Goal: Transaction & Acquisition: Purchase product/service

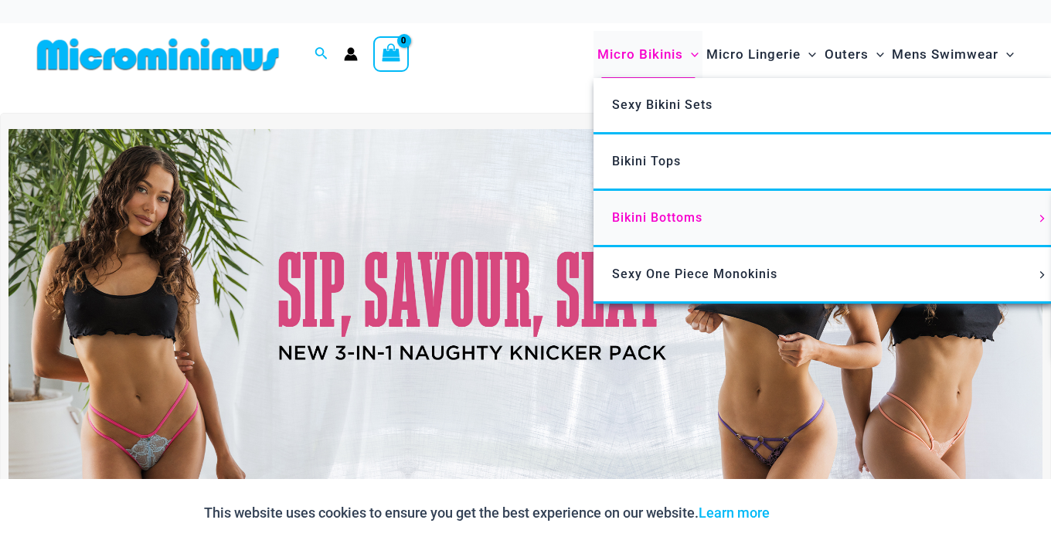
click at [657, 203] on link "Bikini Bottoms" at bounding box center [824, 219] width 460 height 56
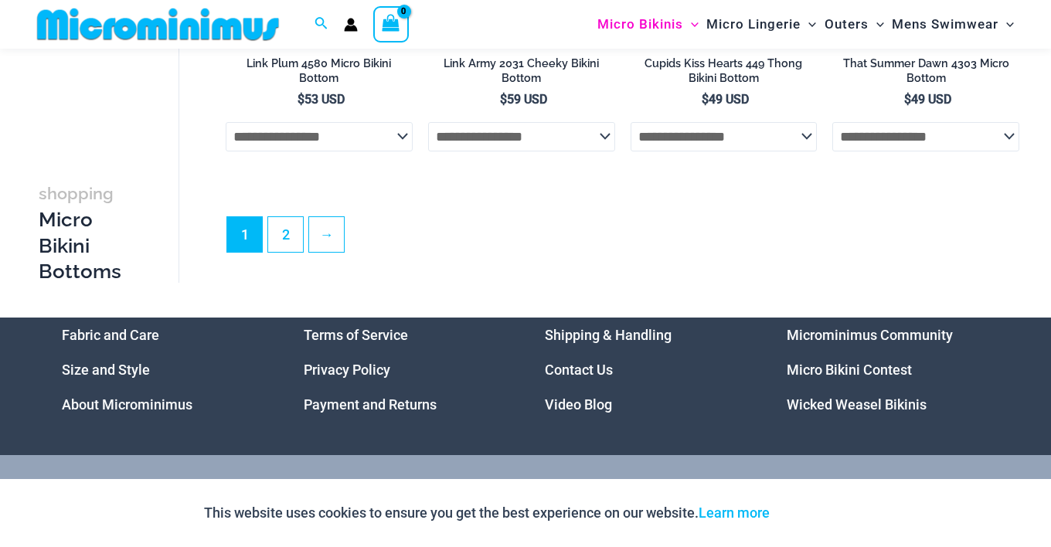
scroll to position [4236, 0]
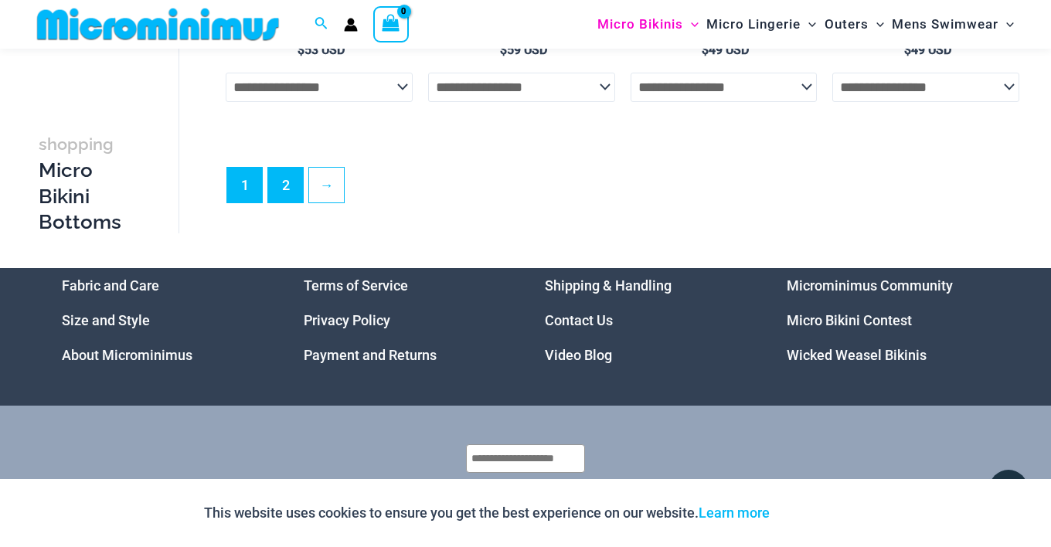
click at [284, 173] on link "2" at bounding box center [285, 185] width 35 height 35
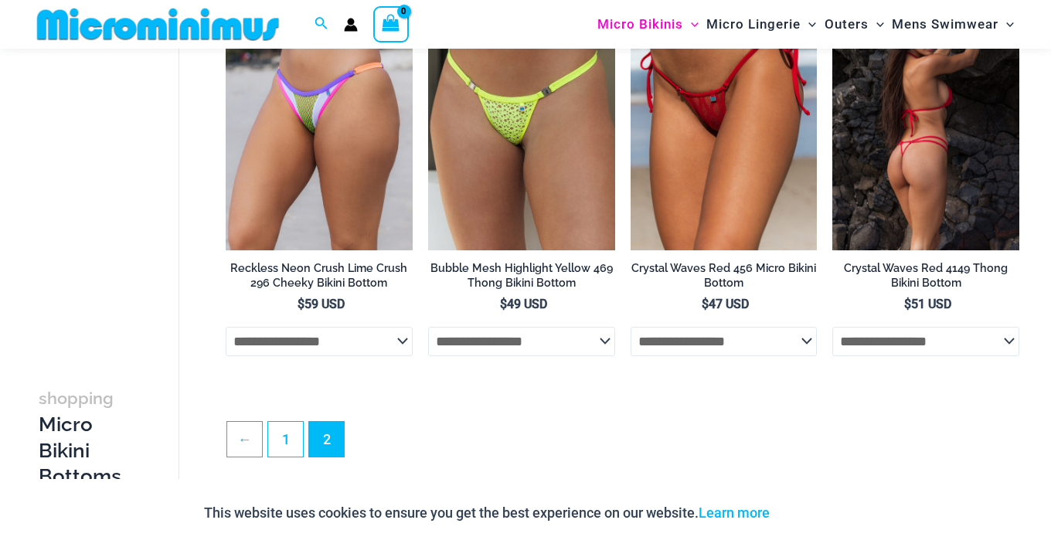
scroll to position [1869, 0]
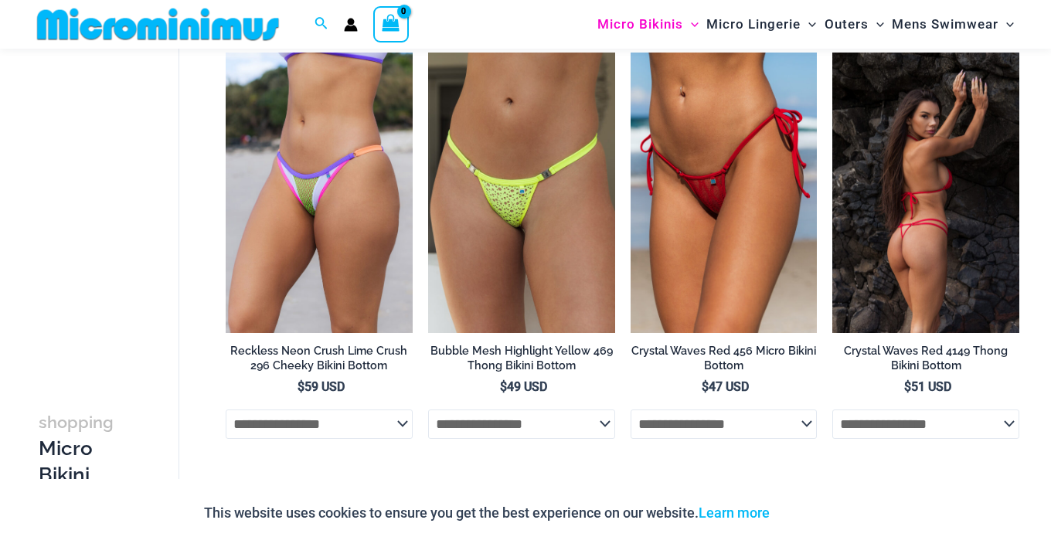
click at [936, 190] on img at bounding box center [926, 193] width 187 height 281
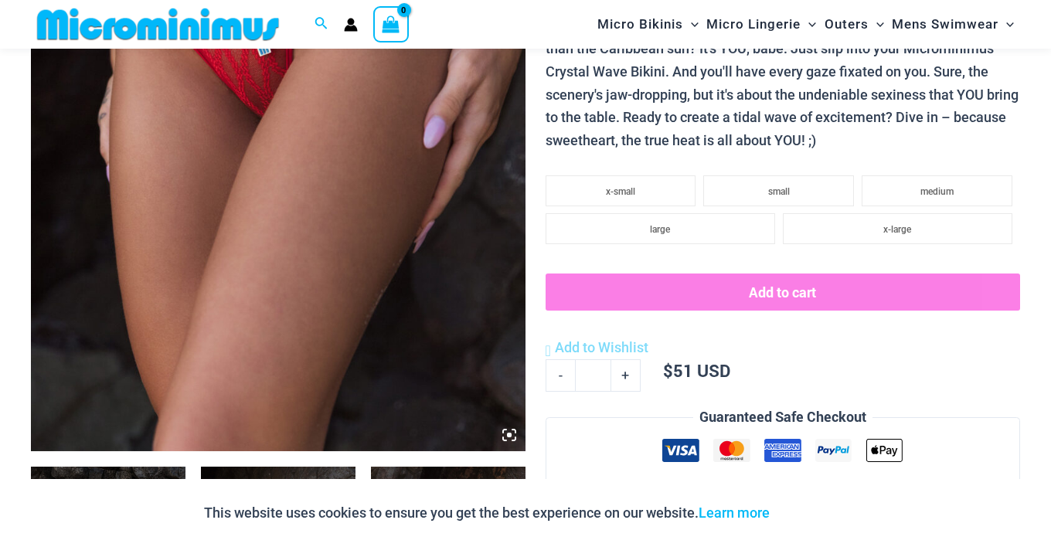
scroll to position [398, 0]
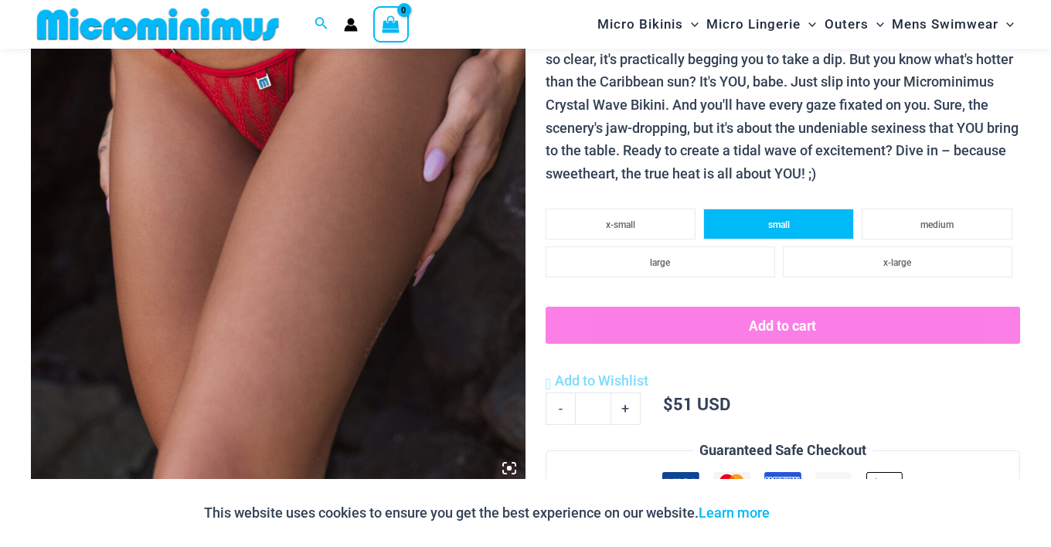
click at [793, 218] on li "small" at bounding box center [778, 224] width 151 height 31
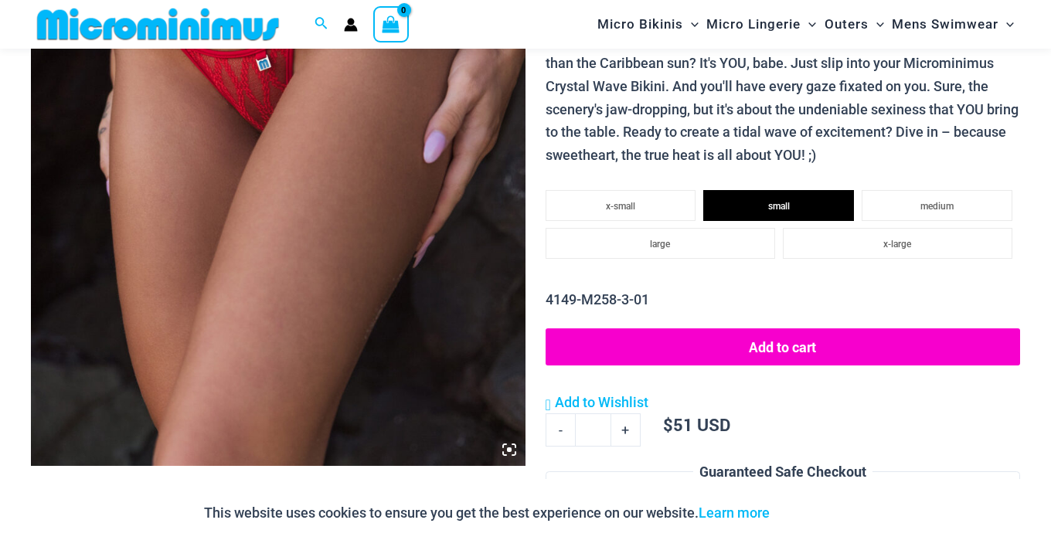
scroll to position [417, 0]
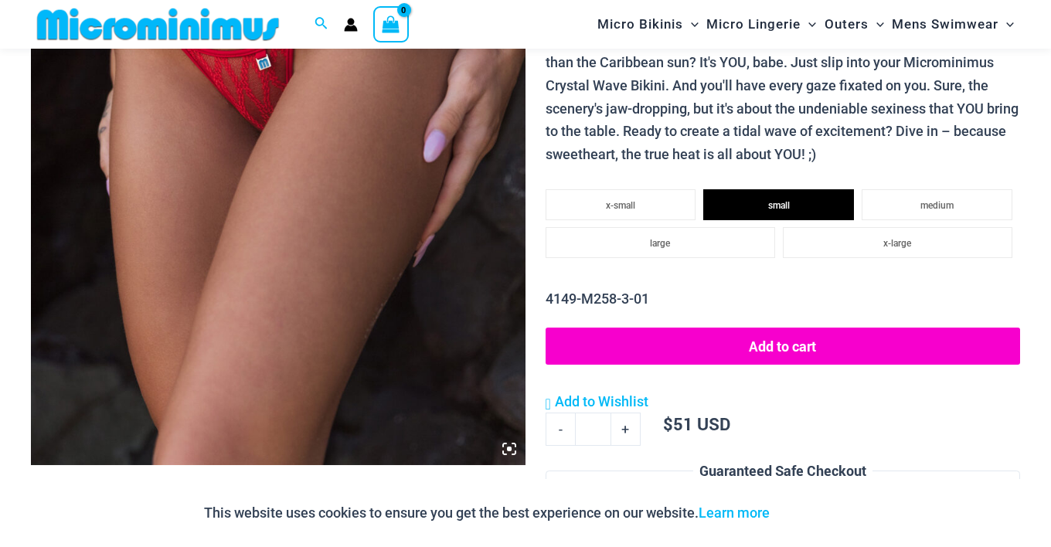
click at [666, 343] on button "Add to cart" at bounding box center [783, 346] width 475 height 37
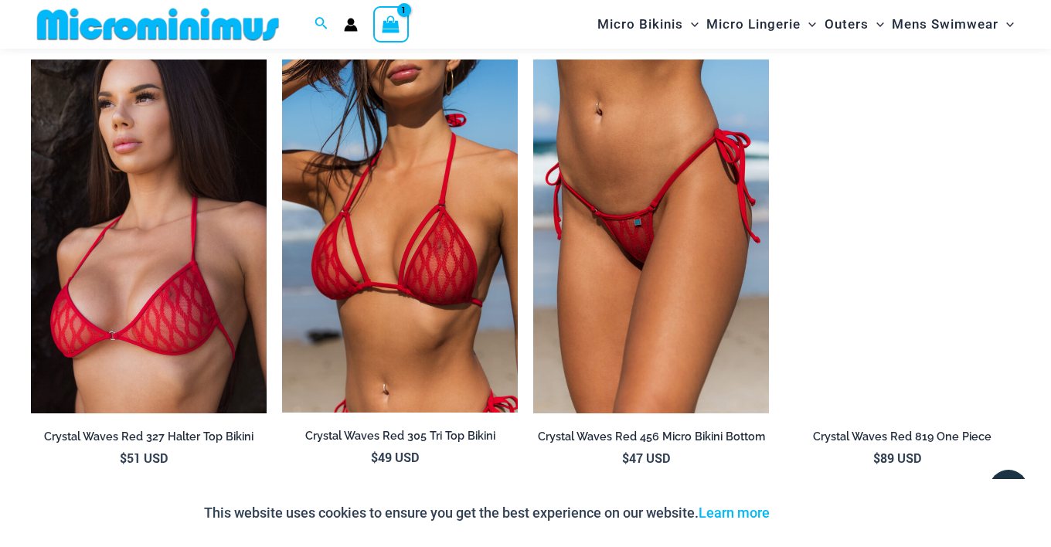
scroll to position [1294, 0]
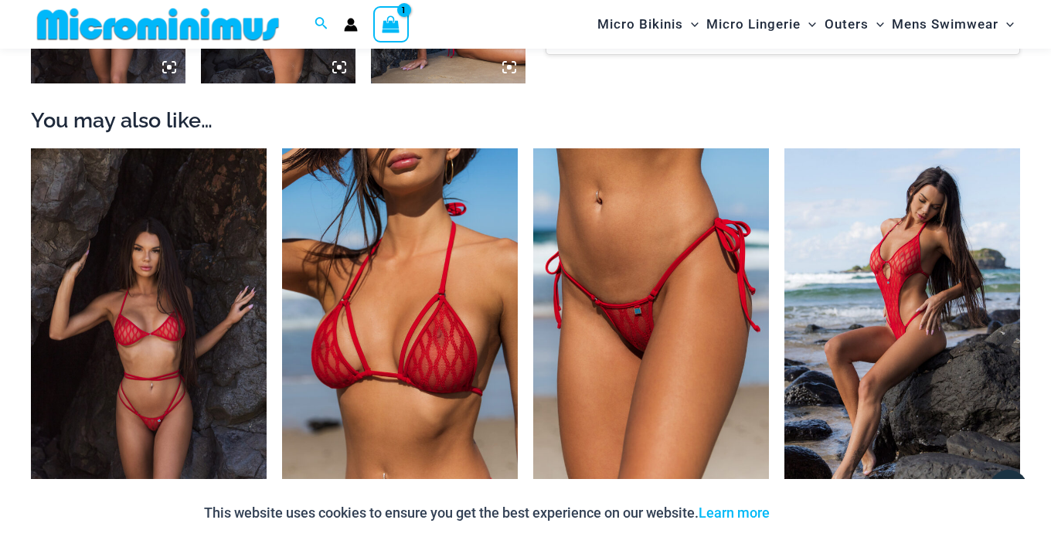
click at [158, 297] on img at bounding box center [149, 325] width 236 height 354
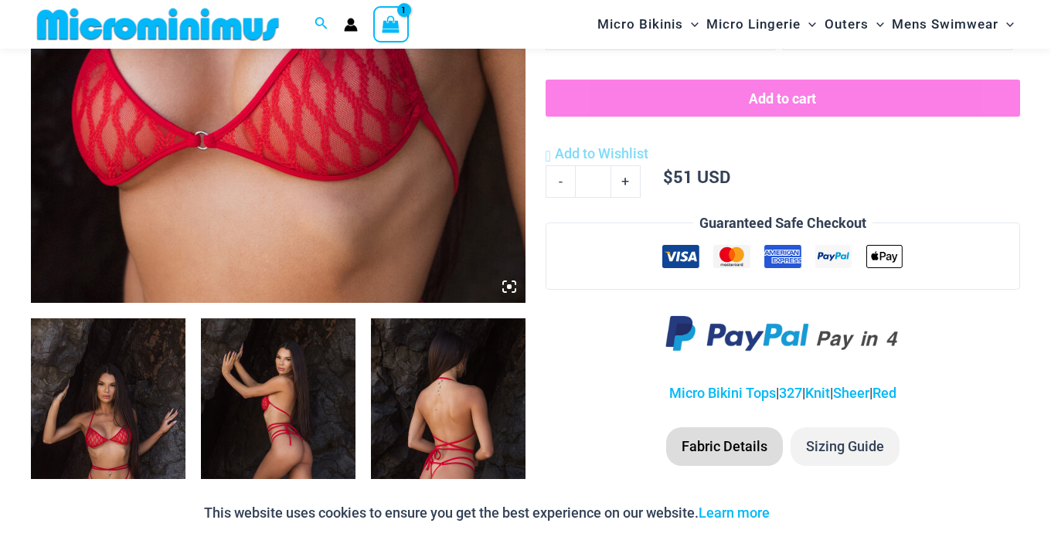
scroll to position [307, 0]
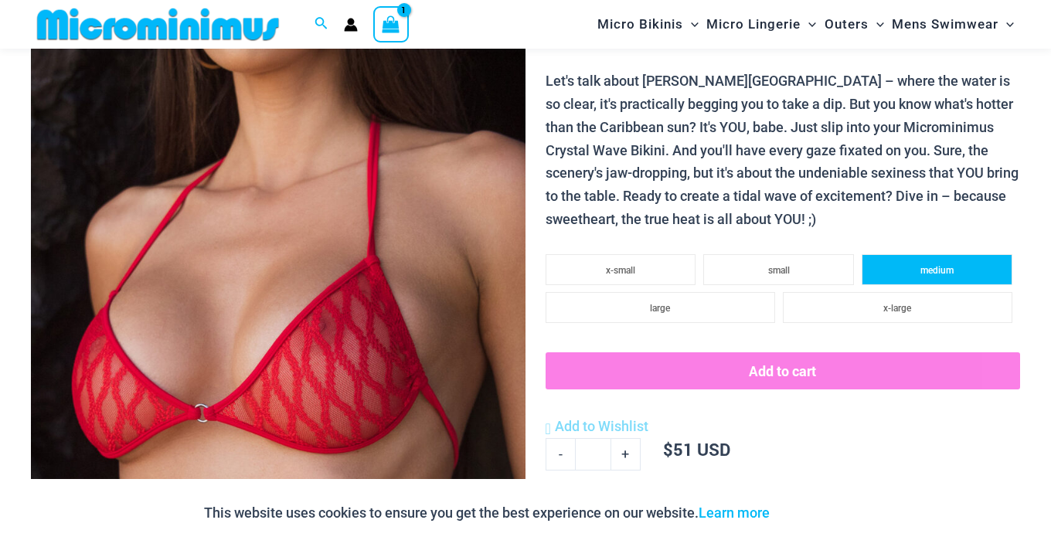
click at [899, 265] on li "medium" at bounding box center [937, 269] width 151 height 31
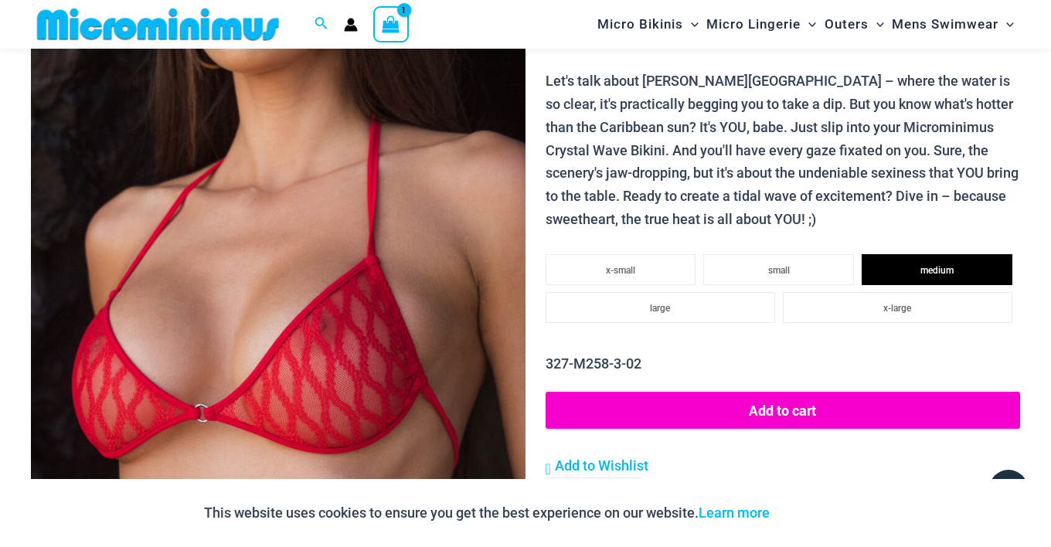
click at [839, 406] on button "Add to cart" at bounding box center [783, 410] width 475 height 37
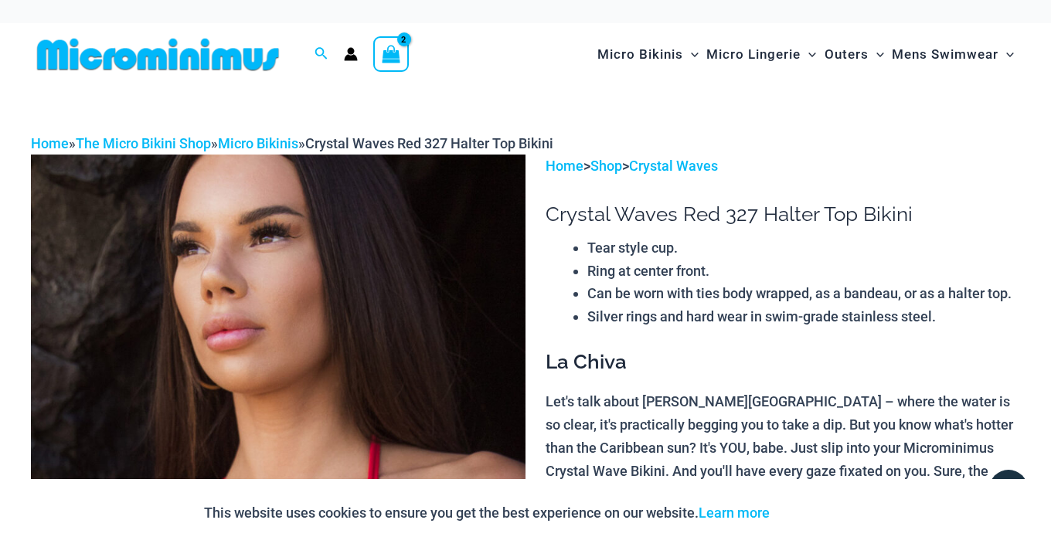
scroll to position [0, 0]
click at [390, 49] on icon "View Shopping Cart, 2 items" at bounding box center [391, 54] width 18 height 18
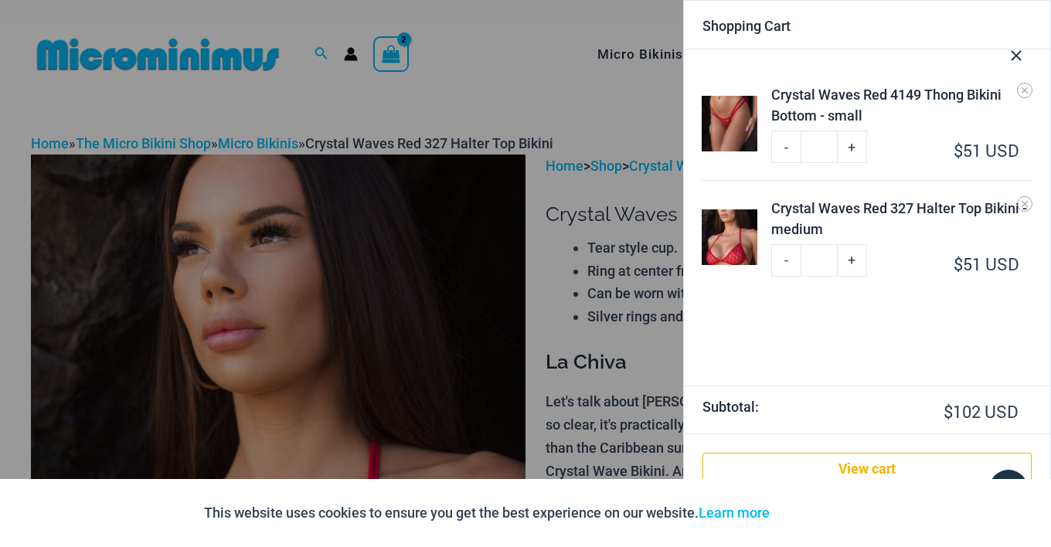
click at [899, 343] on ul "Crystal Waves Red 4149 Thong Bikini Bottom - small Minus Quantity - Crystal Wav…" at bounding box center [867, 217] width 366 height 336
click at [622, 349] on div at bounding box center [525, 273] width 1051 height 547
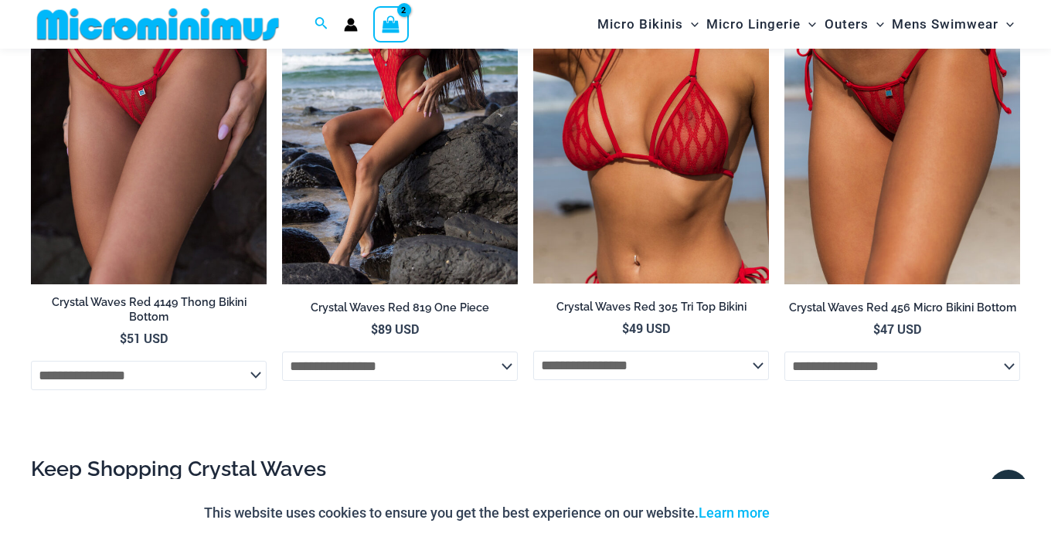
scroll to position [1642, 0]
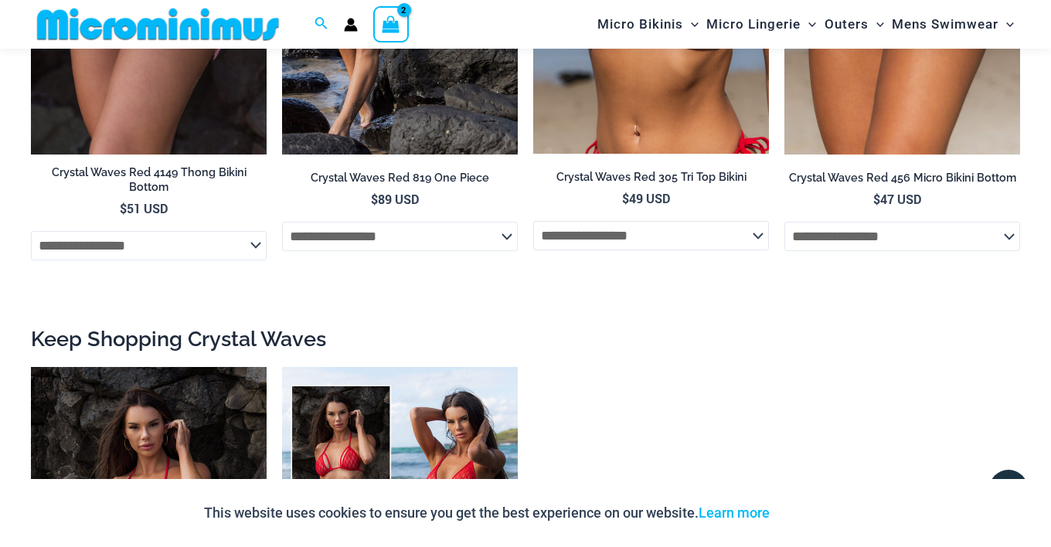
click at [388, 23] on icon "View Shopping Cart, 2 items" at bounding box center [391, 24] width 18 height 18
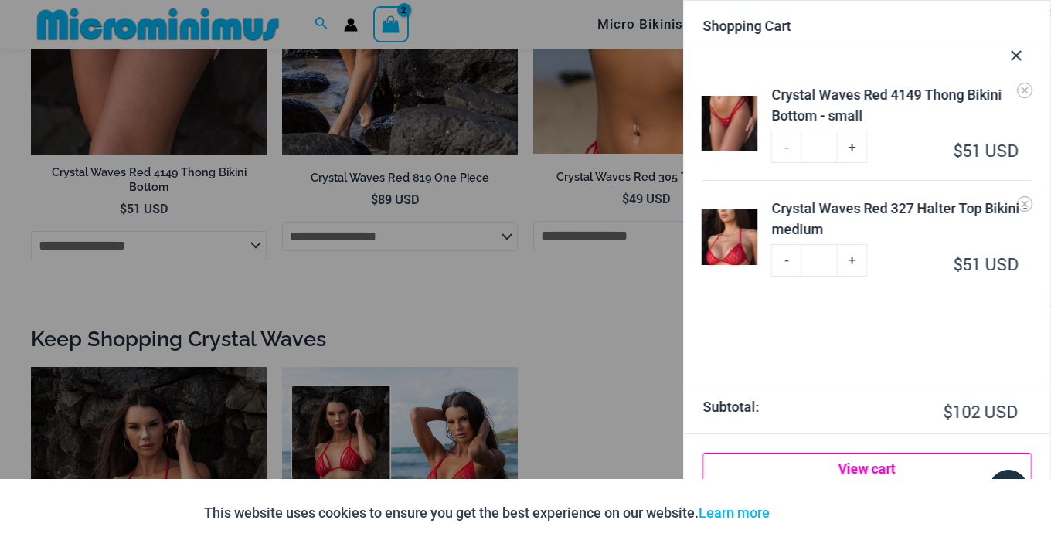
click at [853, 466] on link "View cart" at bounding box center [867, 468] width 329 height 31
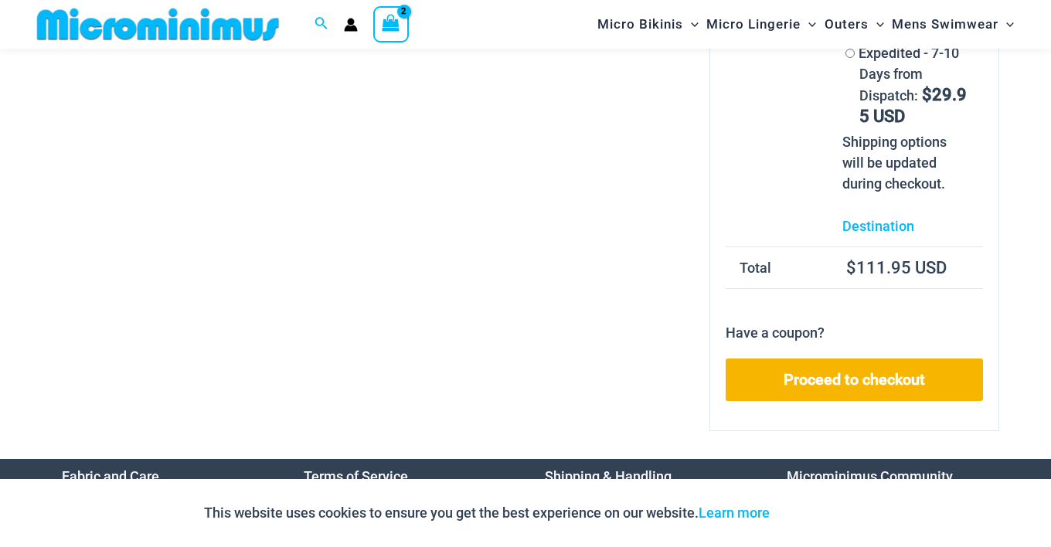
scroll to position [378, 0]
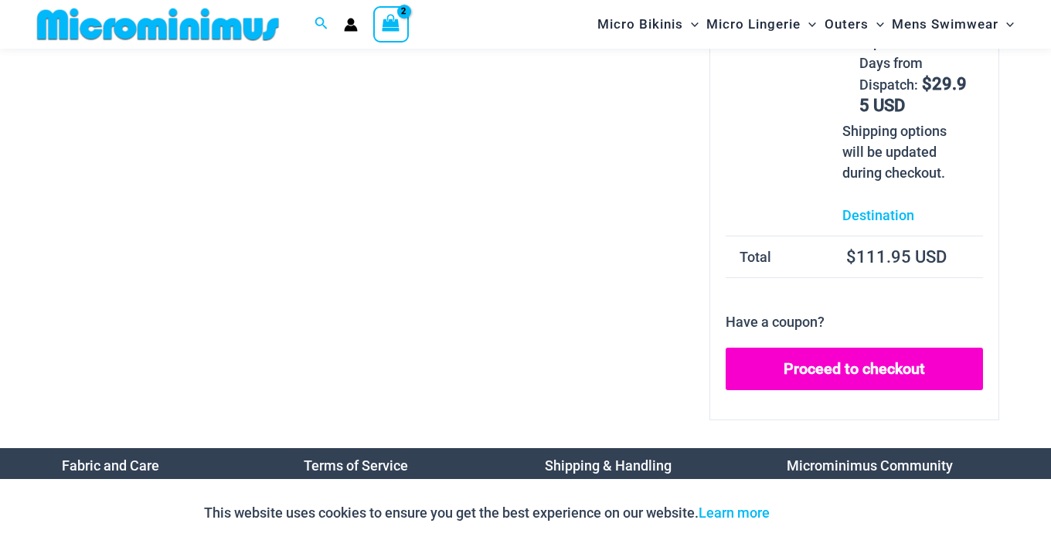
click at [829, 376] on link "Proceed to checkout" at bounding box center [854, 369] width 257 height 43
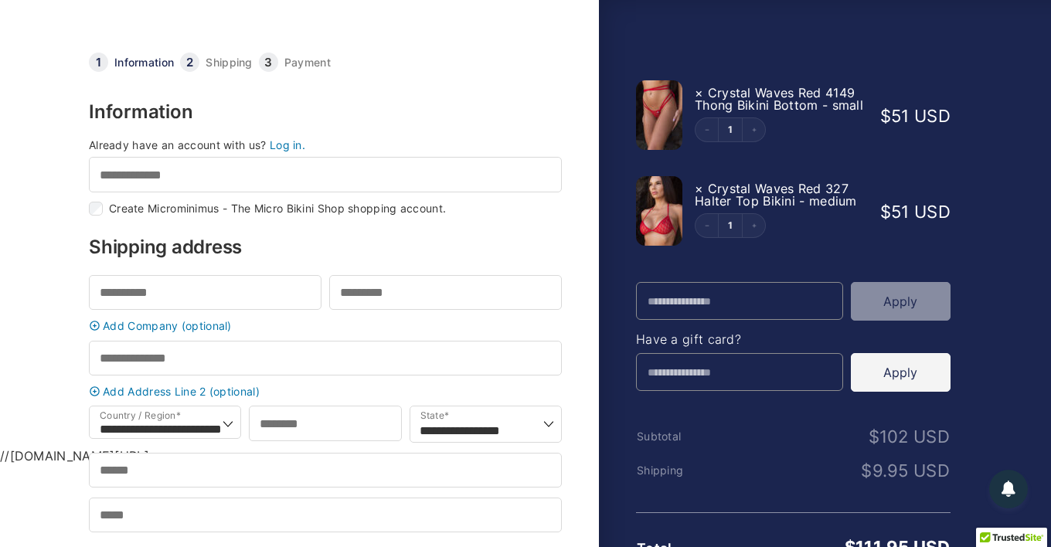
scroll to position [38, 0]
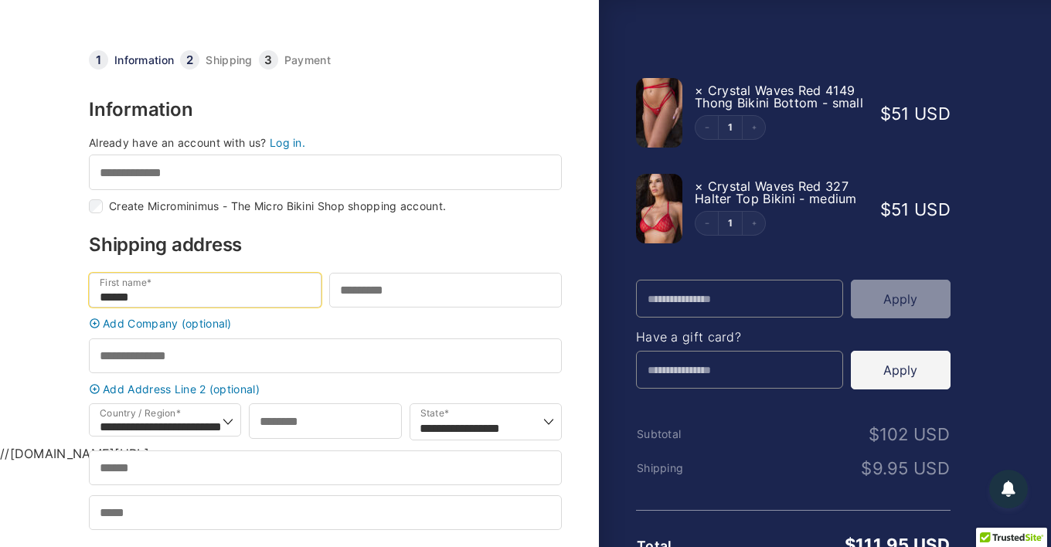
type input "******"
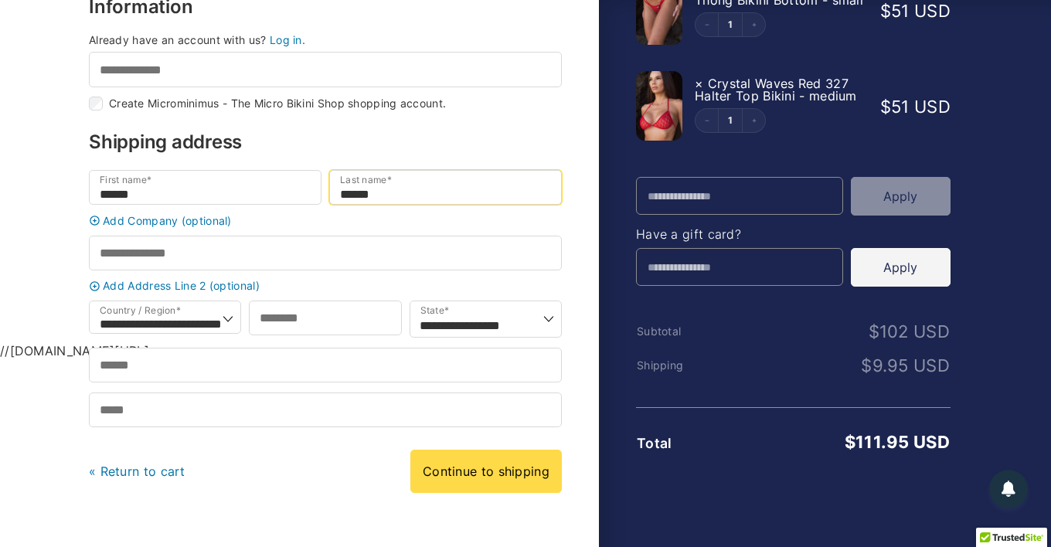
scroll to position [203, 0]
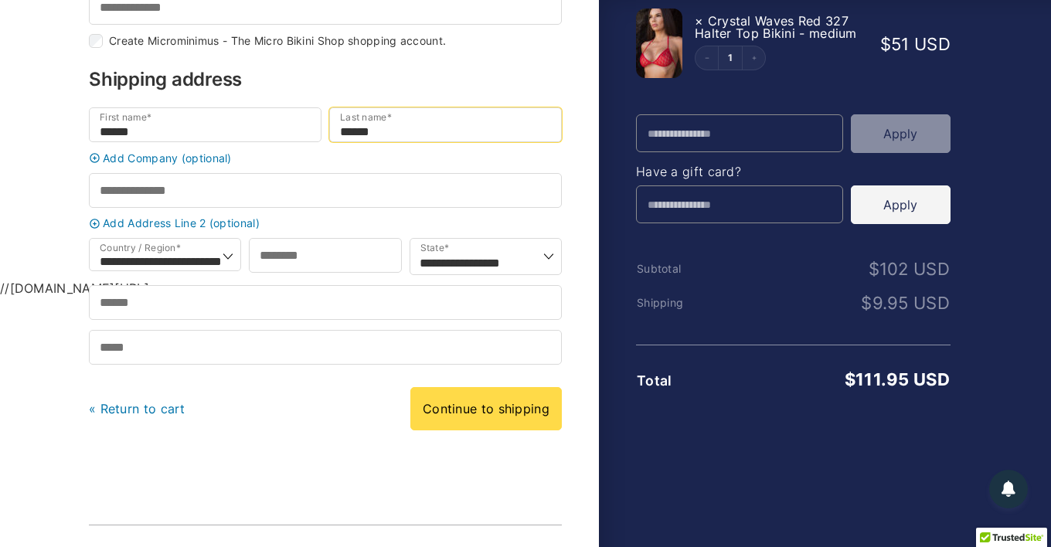
type input "******"
click at [233, 172] on div "Add Company (optional) Company name (optional)" at bounding box center [325, 162] width 481 height 21
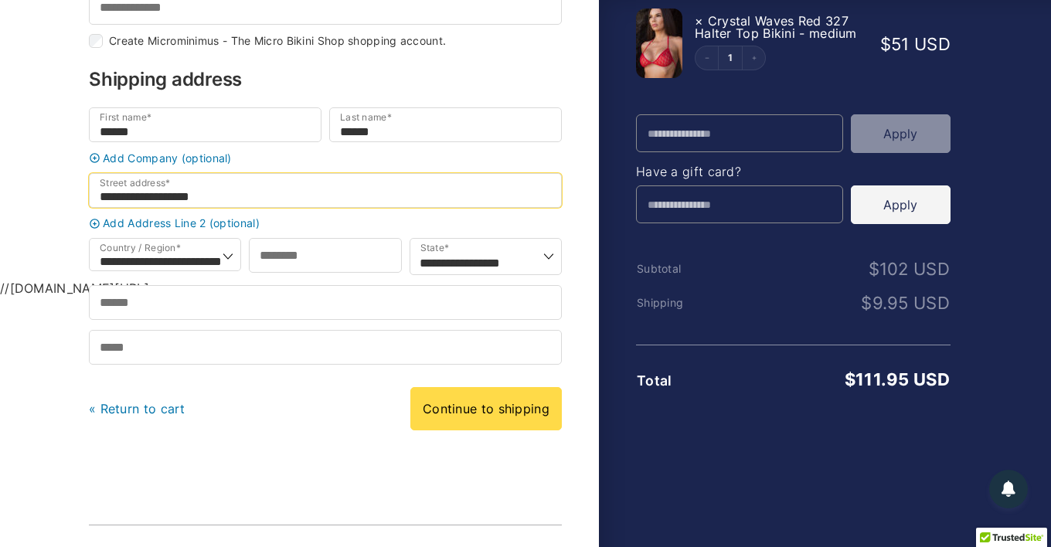
type input "**********"
select select "**"
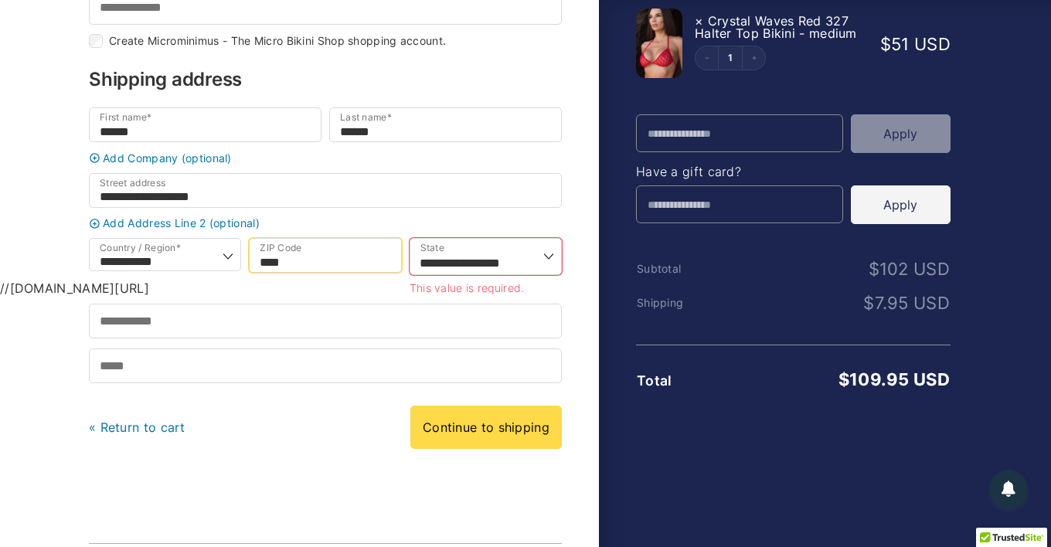
type input "*****"
select select "**"
type input "*******"
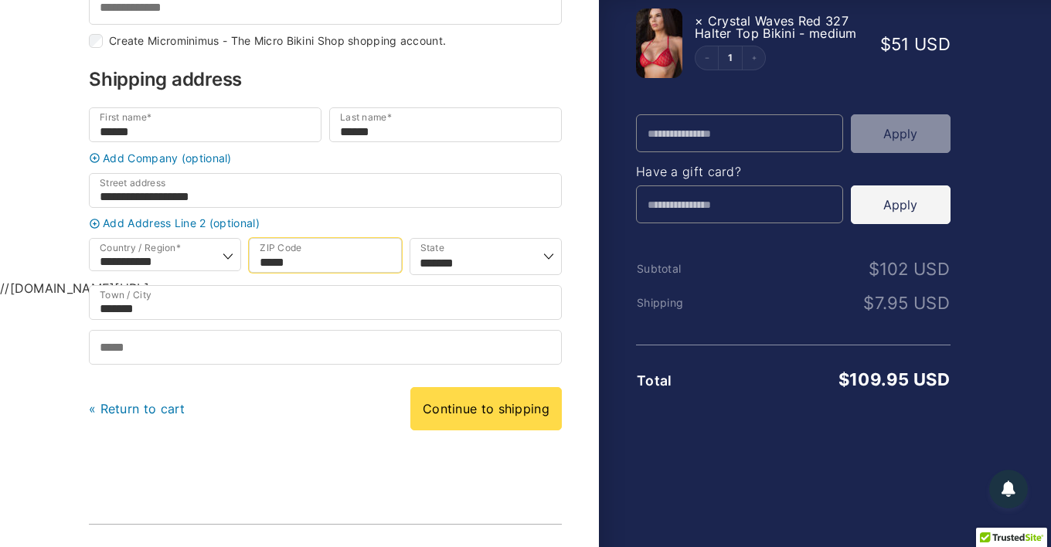
type input "*****"
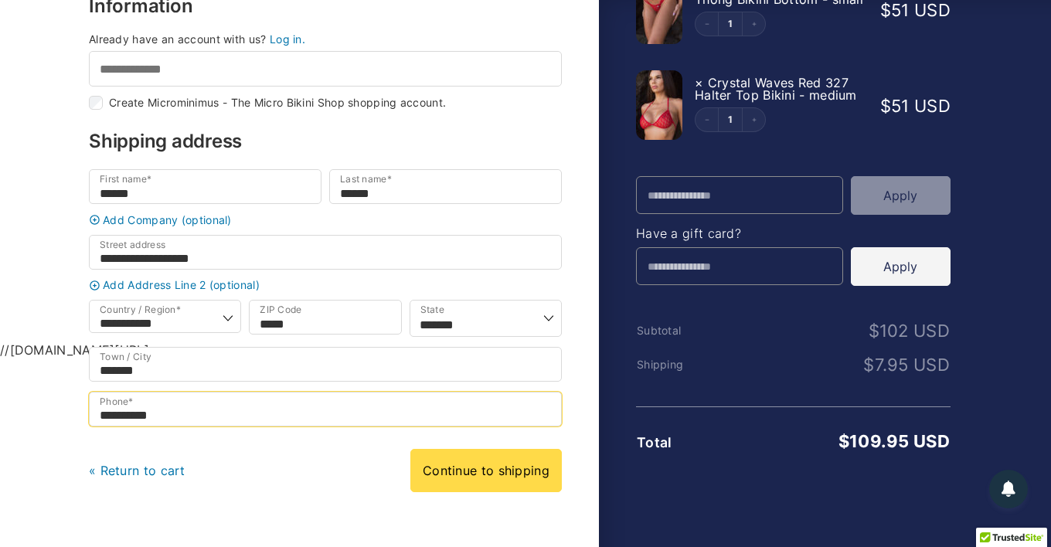
scroll to position [135, 0]
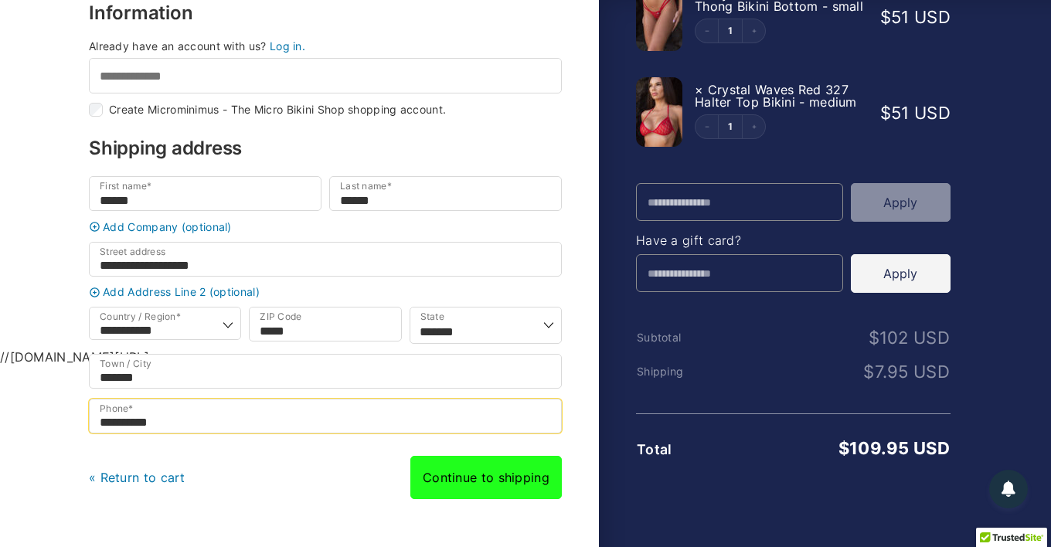
type input "**********"
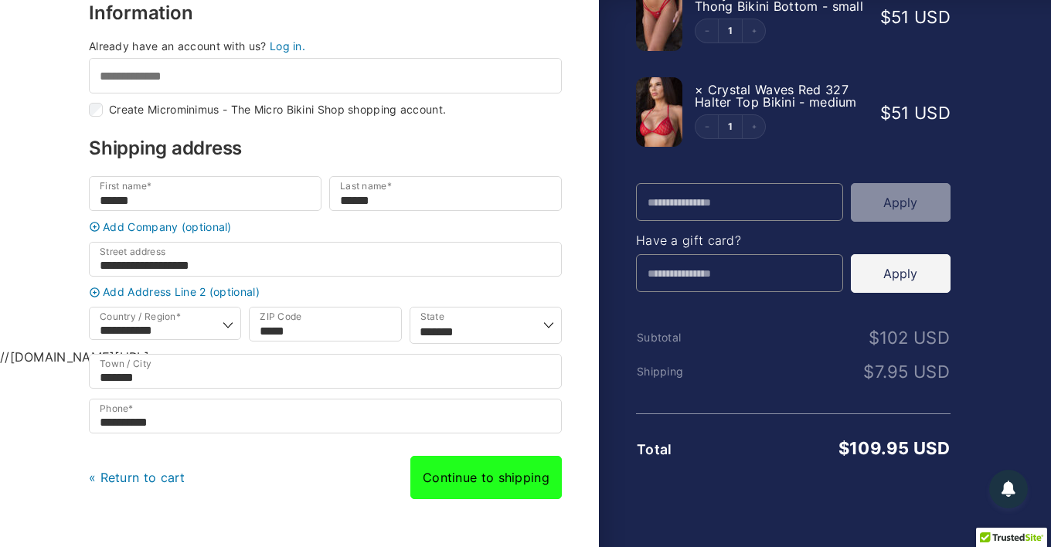
click at [492, 494] on link "Continue to shipping" at bounding box center [486, 477] width 152 height 43
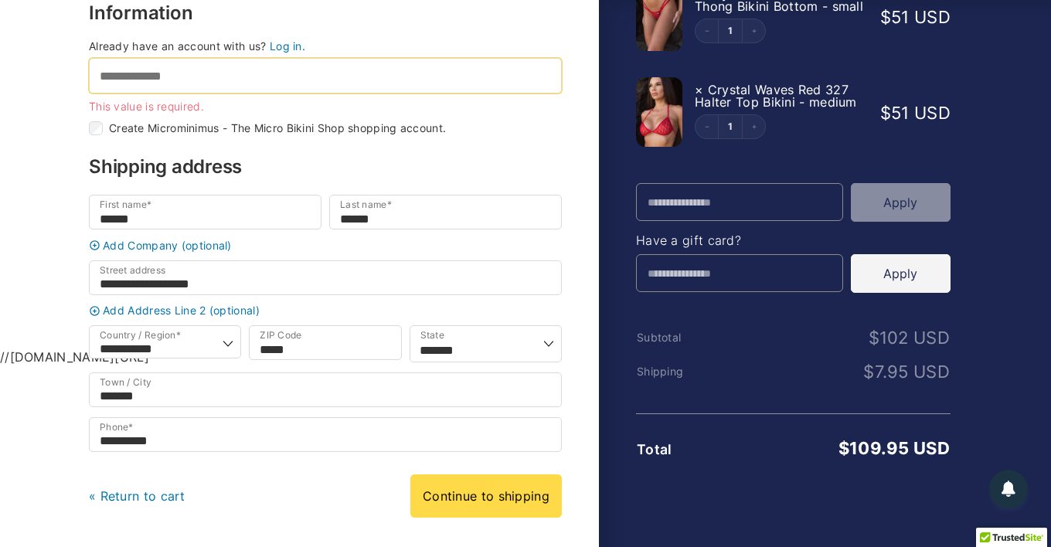
click at [216, 77] on input "Email address *" at bounding box center [325, 75] width 473 height 35
paste input "**********"
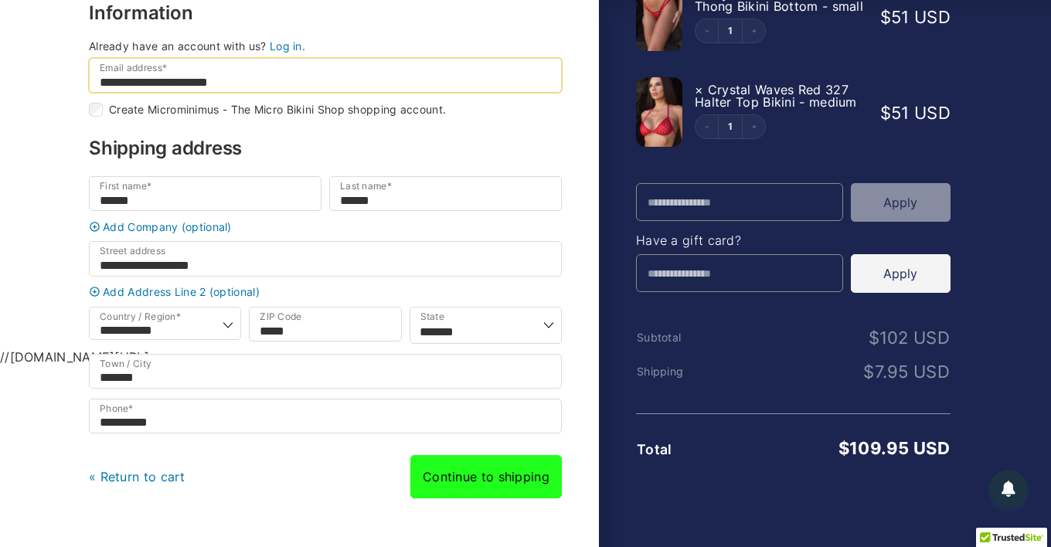
type input "**********"
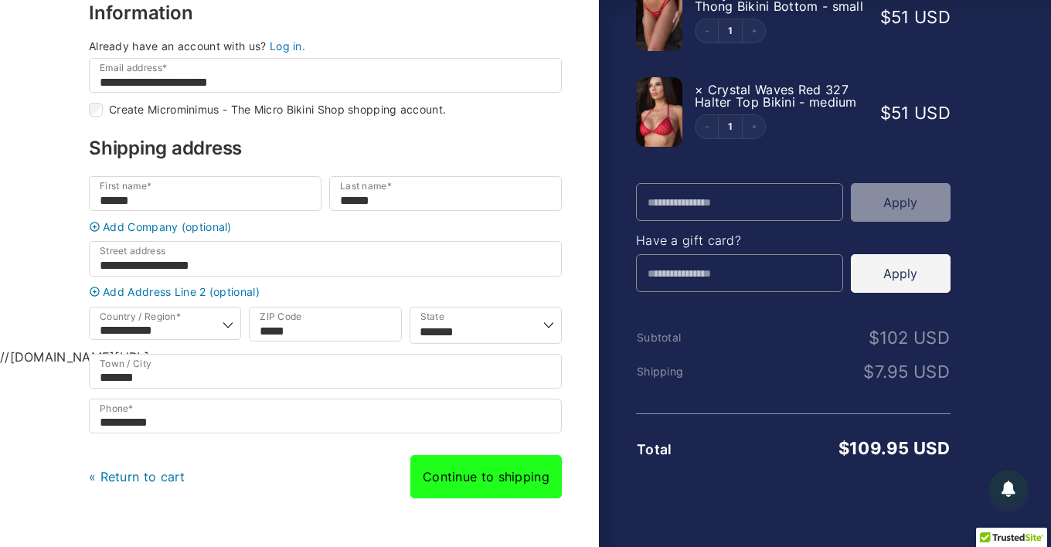
click at [490, 489] on div "« Return to cart Continue to shipping Continue to payment" at bounding box center [325, 476] width 473 height 43
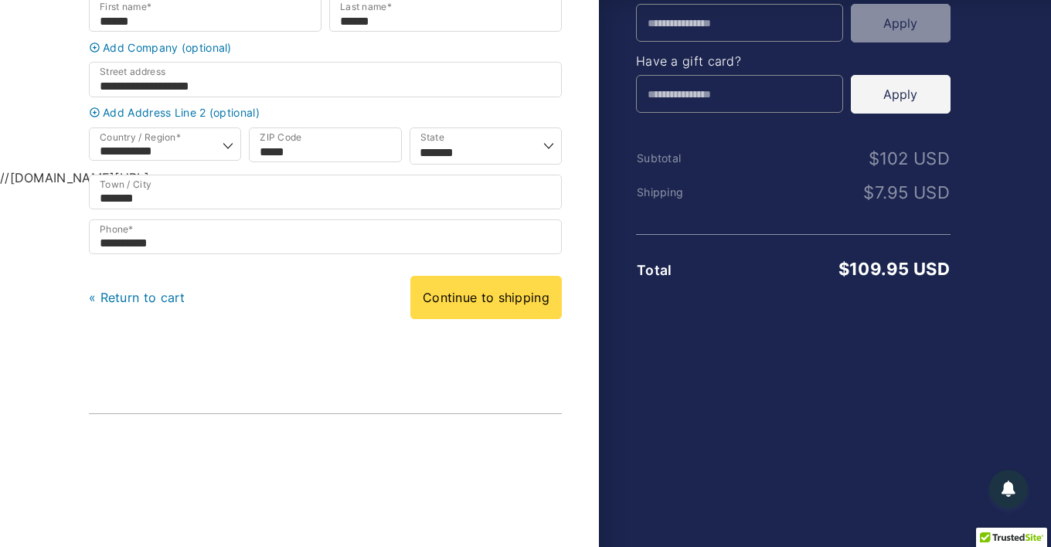
scroll to position [335, 0]
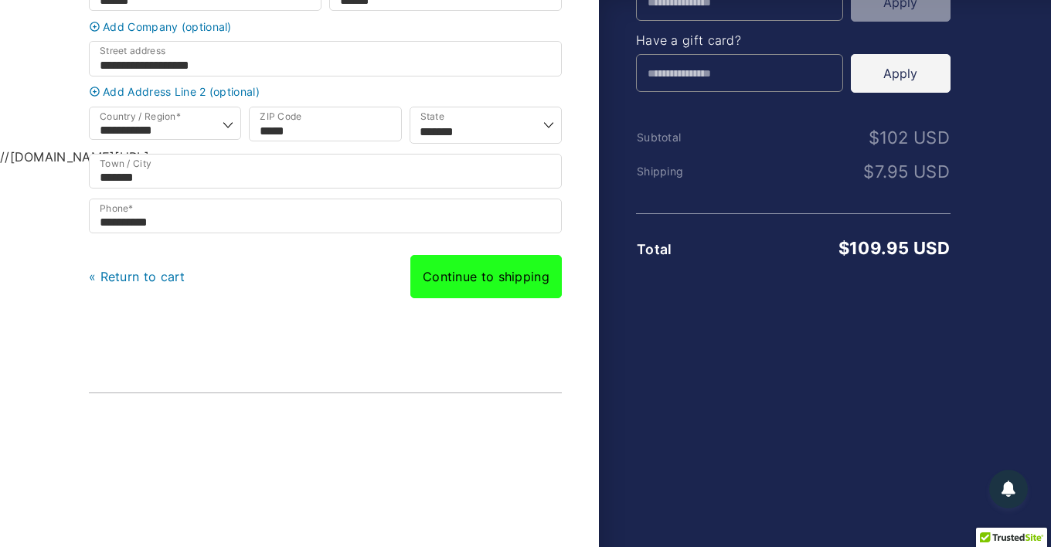
click at [478, 287] on link "Continue to shipping" at bounding box center [486, 276] width 152 height 43
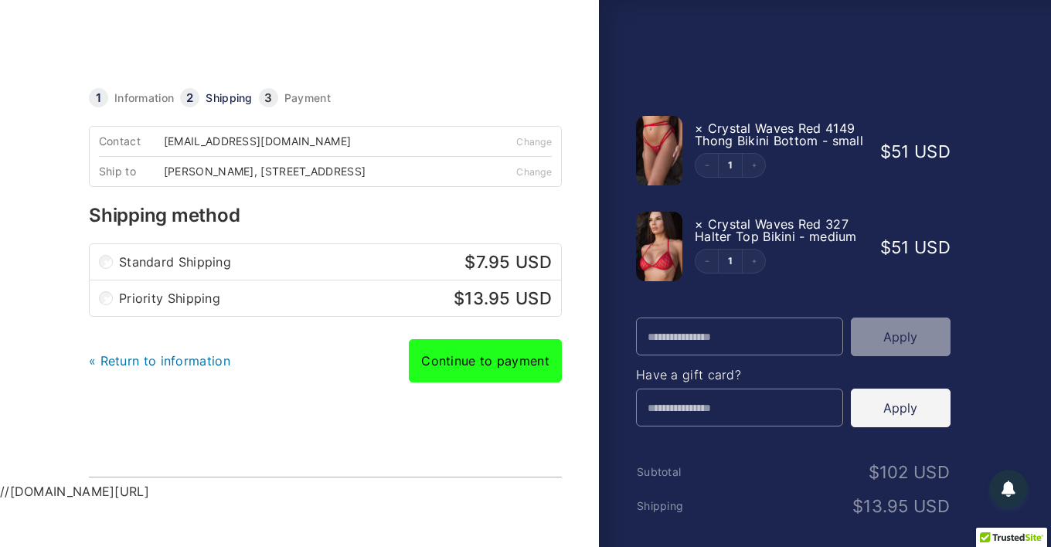
click at [468, 372] on link "Continue to payment" at bounding box center [485, 360] width 153 height 43
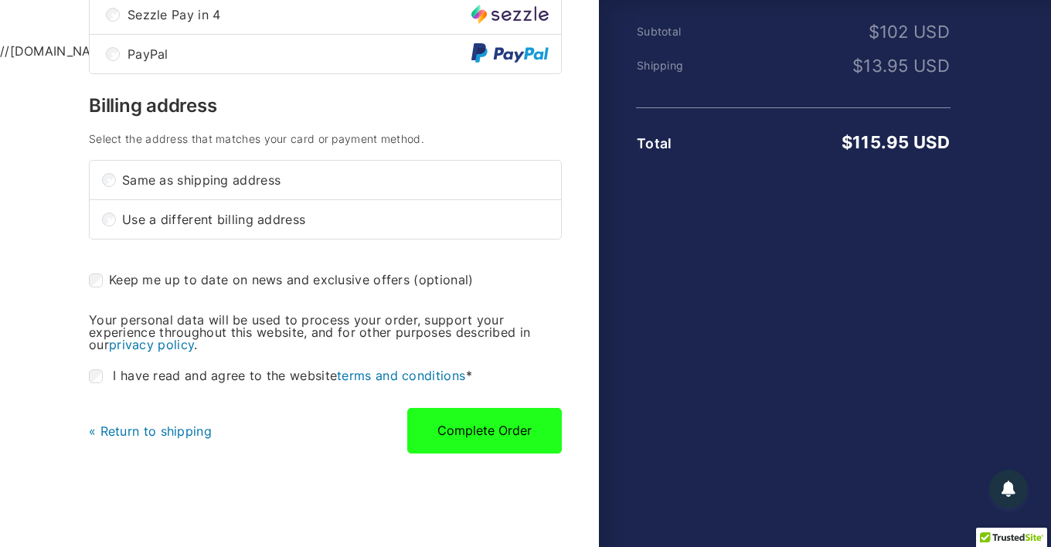
scroll to position [442, 0]
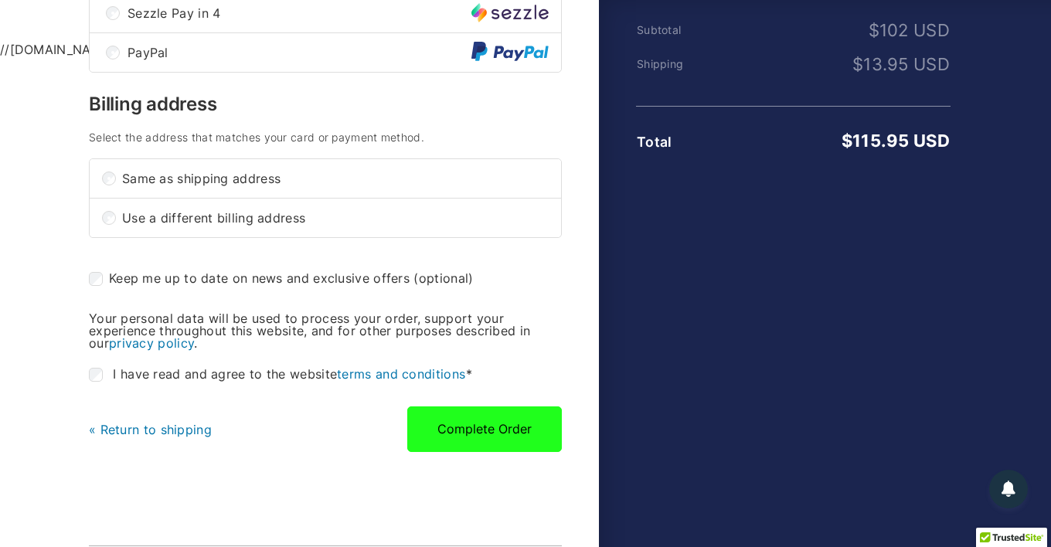
click at [491, 446] on button "Complete Order" at bounding box center [484, 429] width 155 height 45
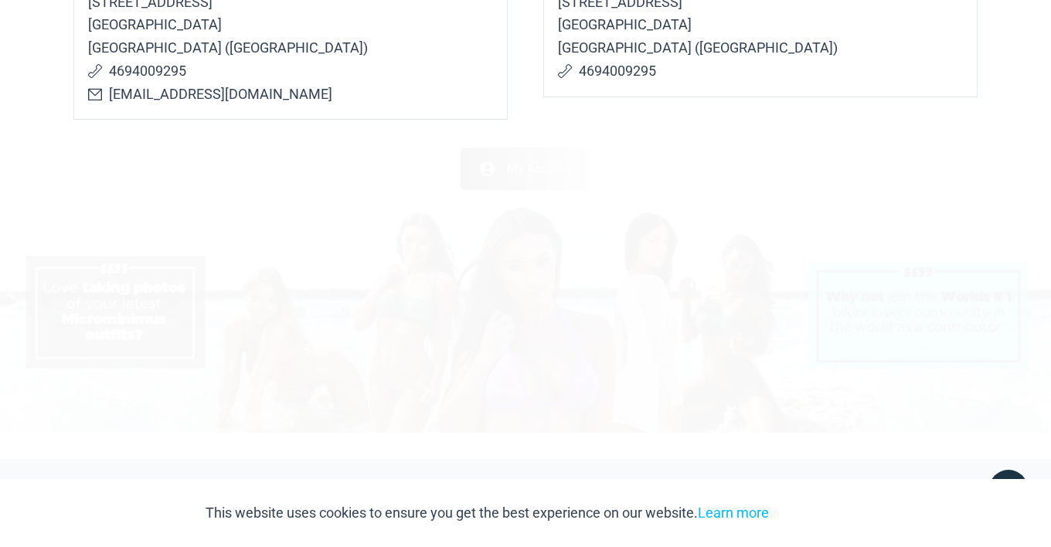
scroll to position [642, 0]
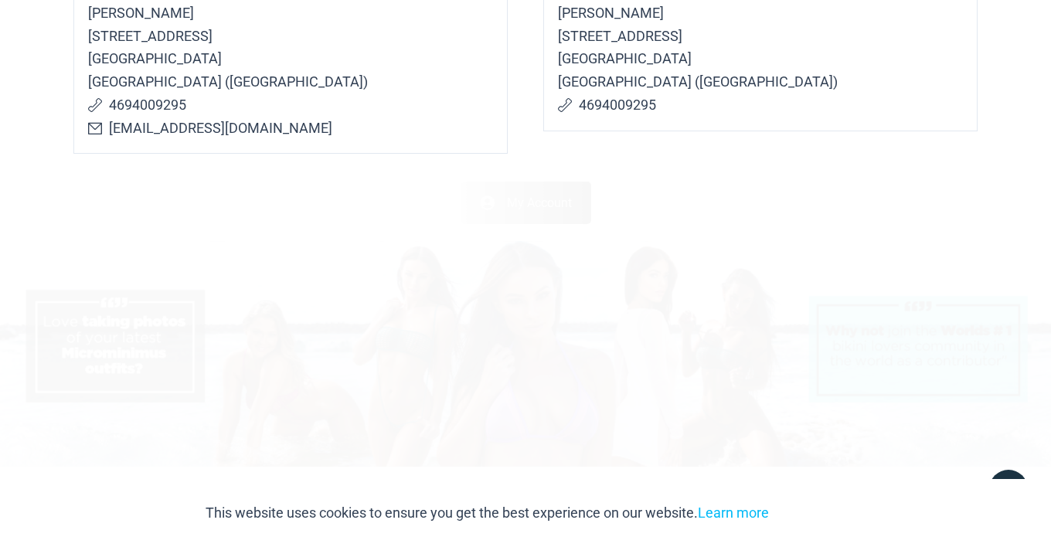
click at [538, 186] on link "My Account" at bounding box center [526, 203] width 131 height 43
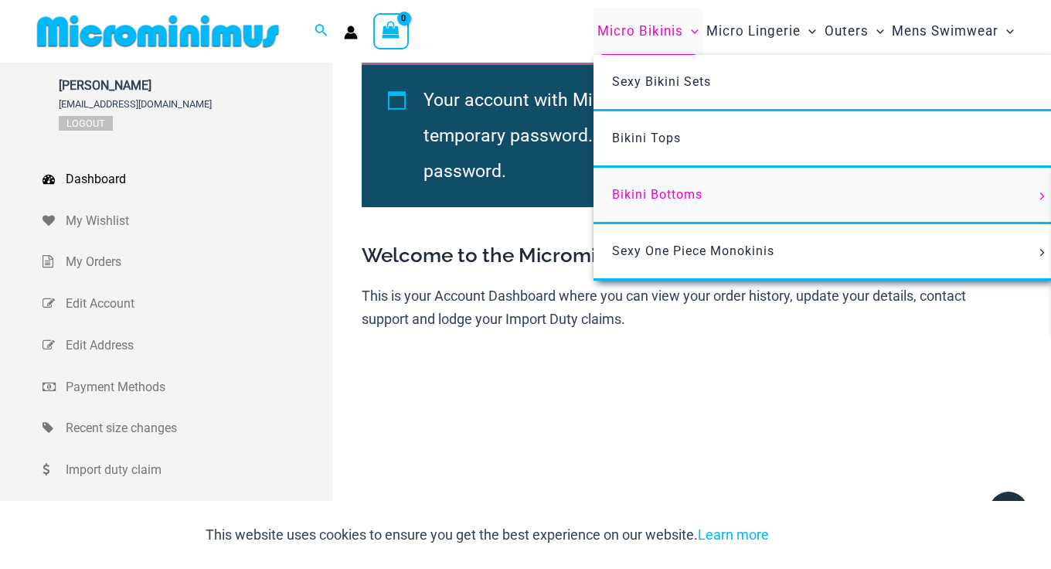
click at [662, 190] on span "Bikini Bottoms" at bounding box center [657, 194] width 90 height 15
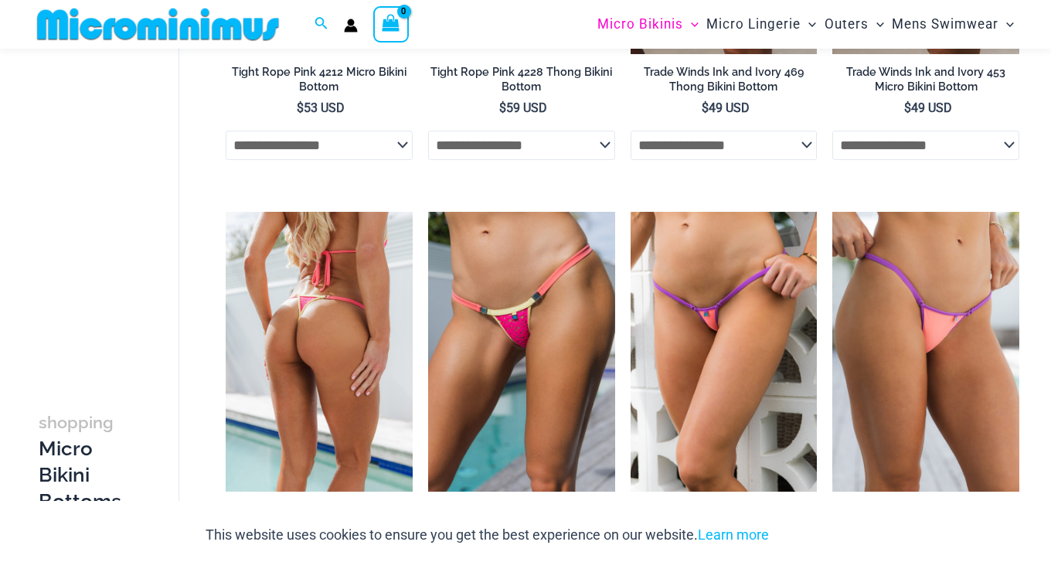
scroll to position [1099, 0]
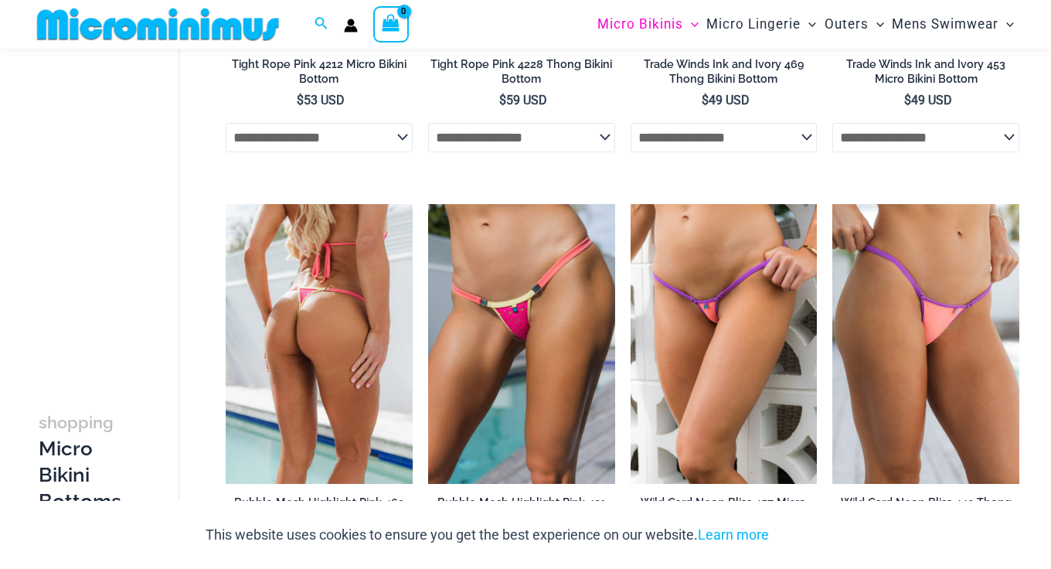
click at [318, 340] on img at bounding box center [319, 344] width 187 height 281
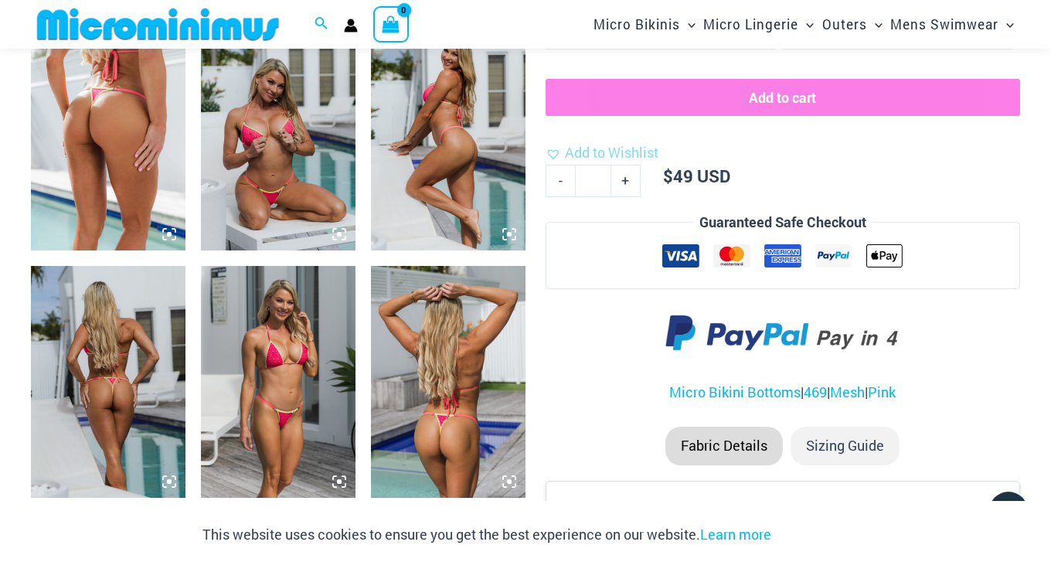
scroll to position [865, 0]
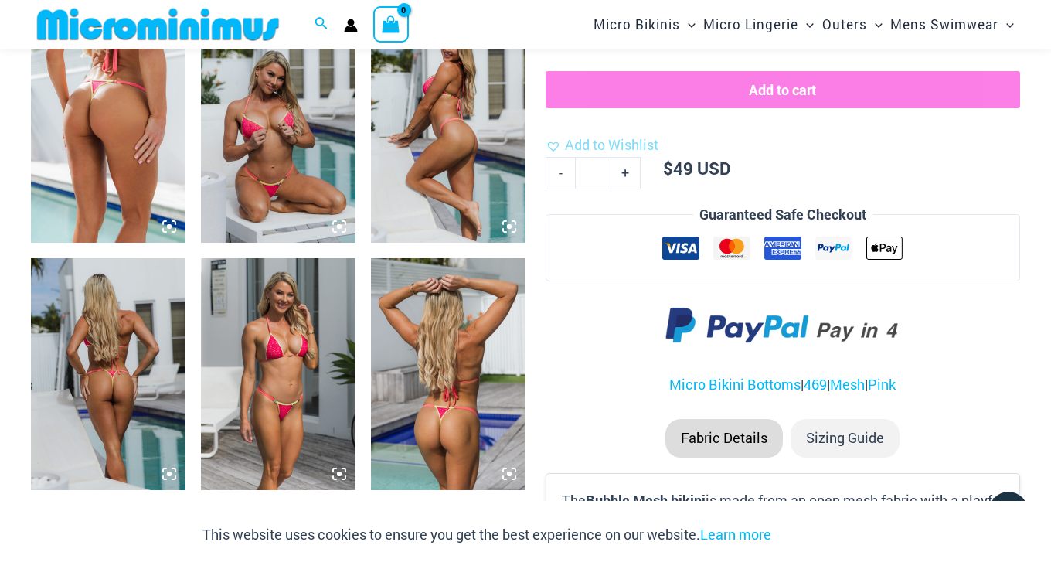
click at [285, 364] on img at bounding box center [278, 374] width 155 height 232
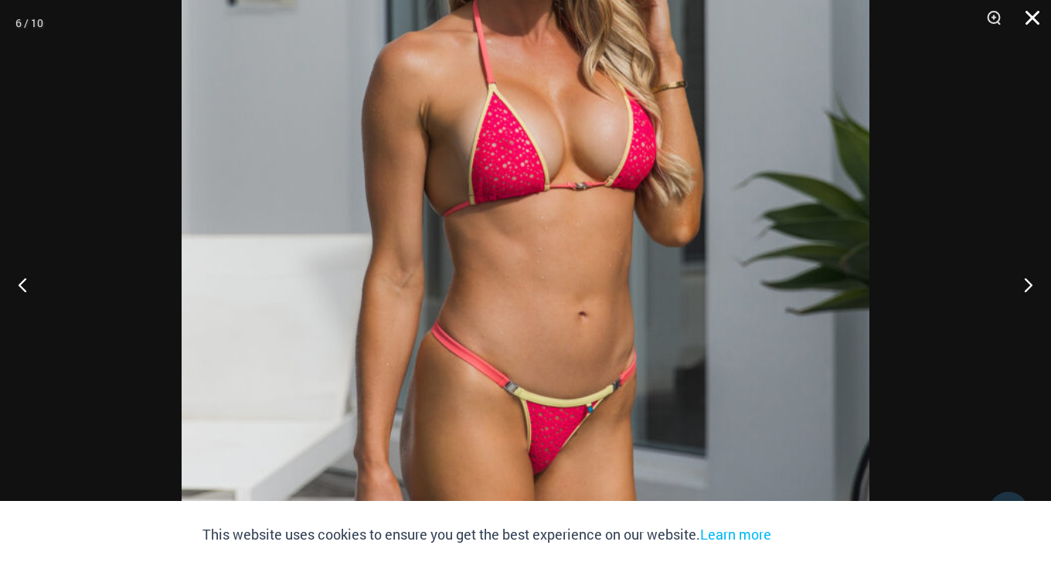
click at [1029, 19] on button "Close" at bounding box center [1027, 23] width 39 height 46
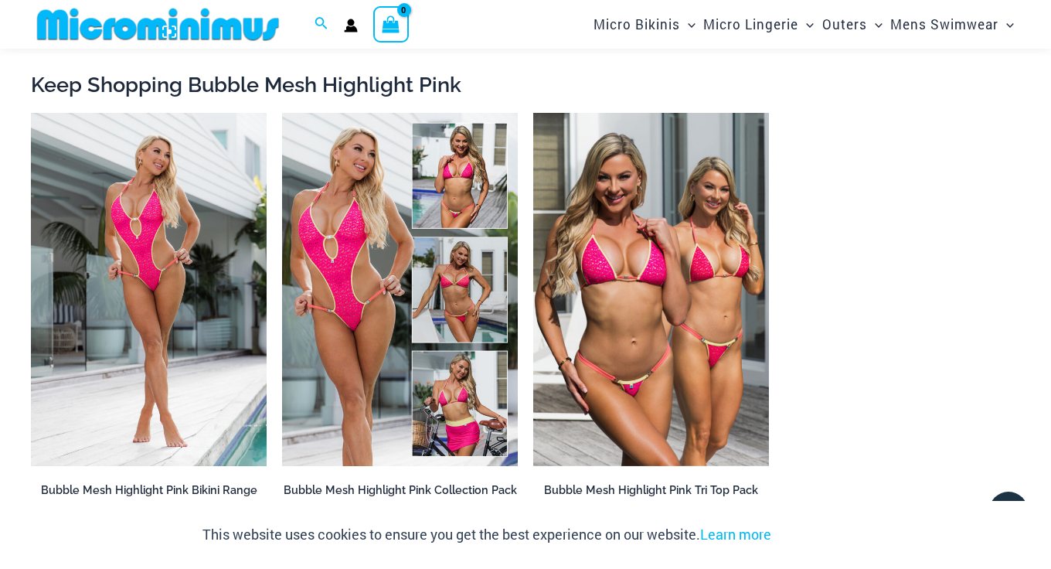
scroll to position [1561, 0]
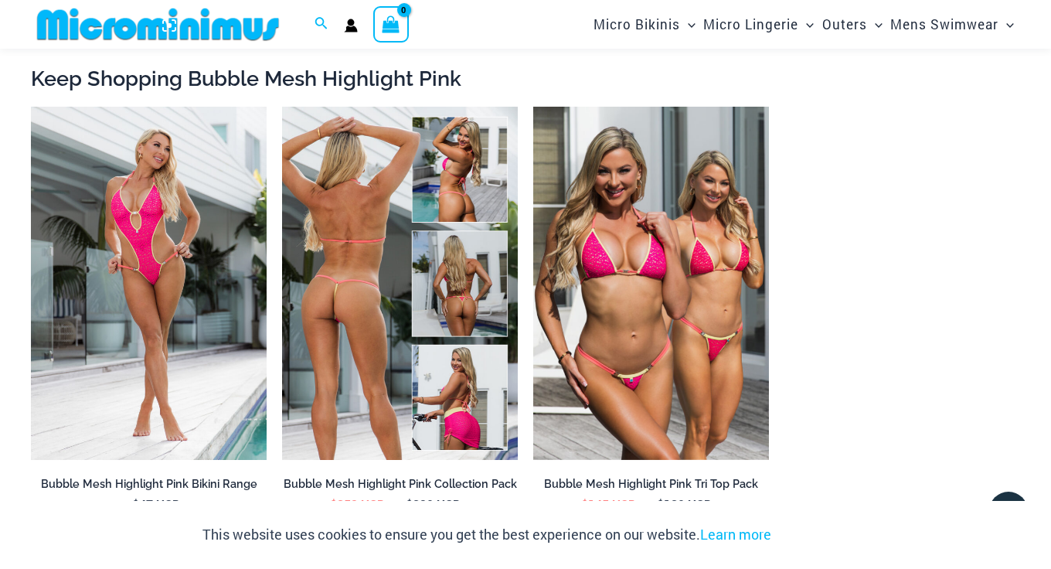
click at [310, 340] on img at bounding box center [400, 284] width 236 height 354
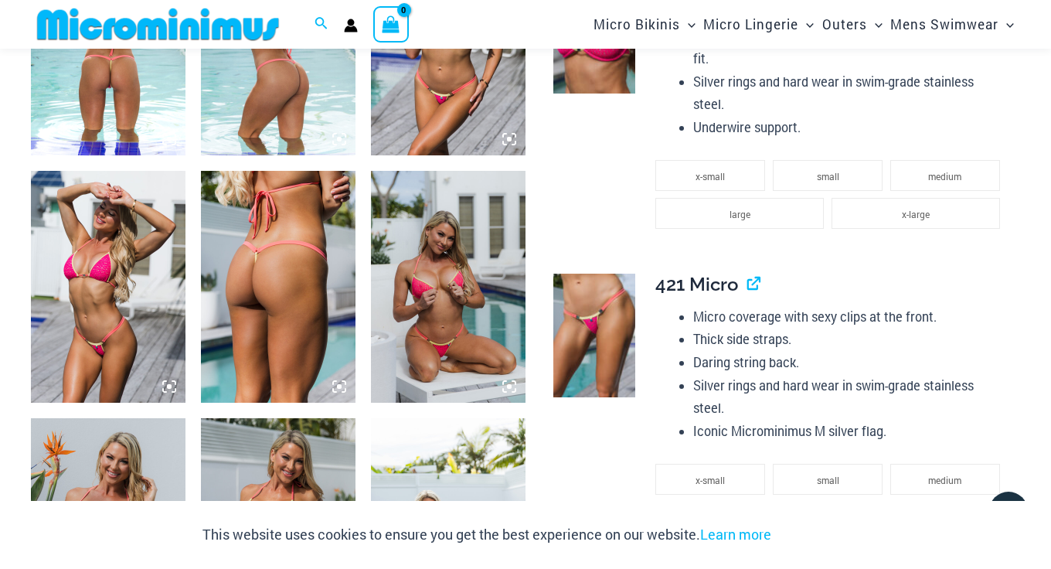
scroll to position [1154, 0]
click at [240, 344] on img at bounding box center [278, 286] width 155 height 232
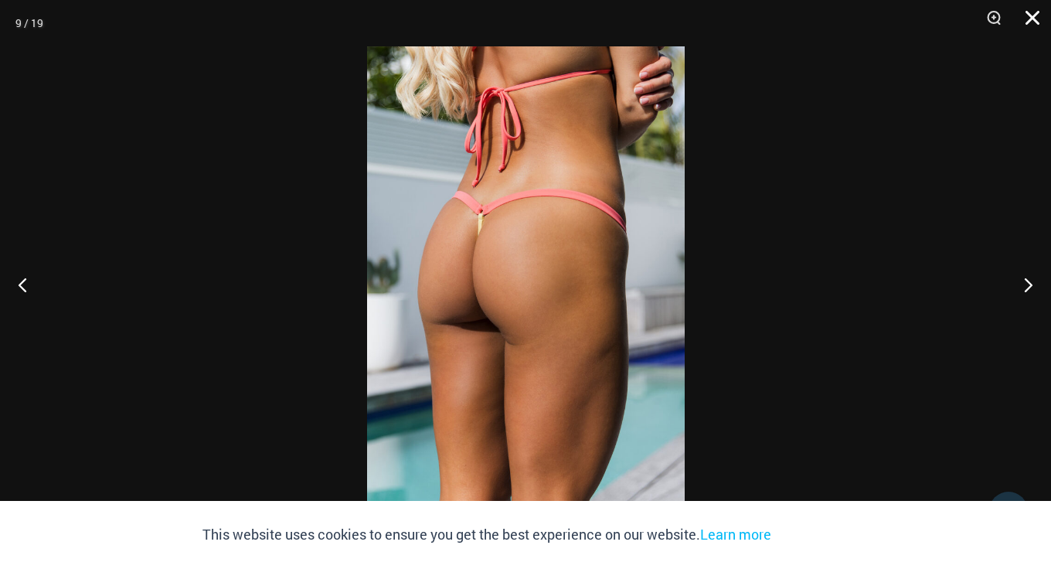
click at [1032, 15] on button "Close" at bounding box center [1027, 23] width 39 height 46
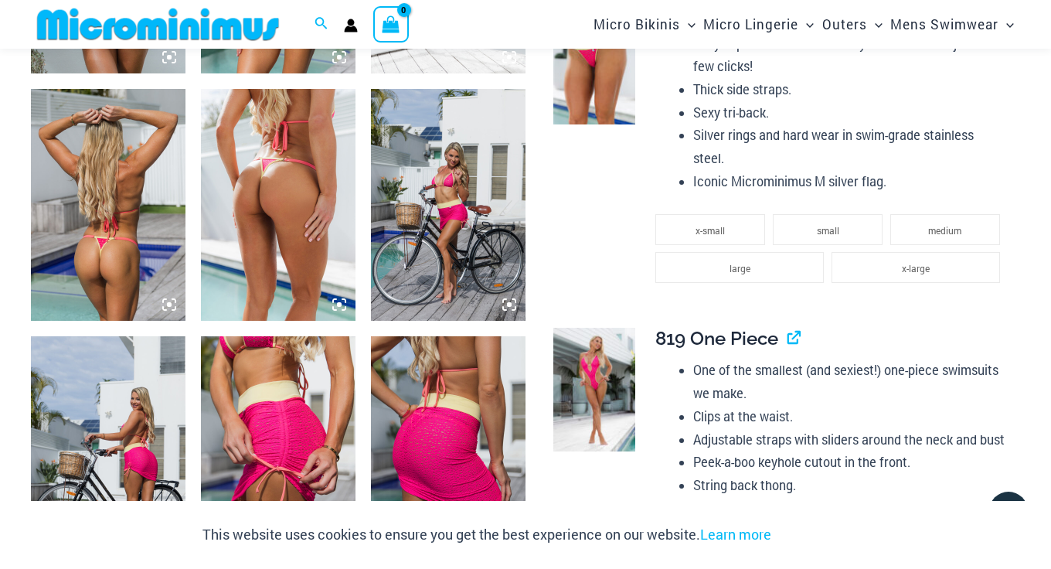
scroll to position [1731, 0]
click at [282, 256] on img at bounding box center [278, 204] width 155 height 232
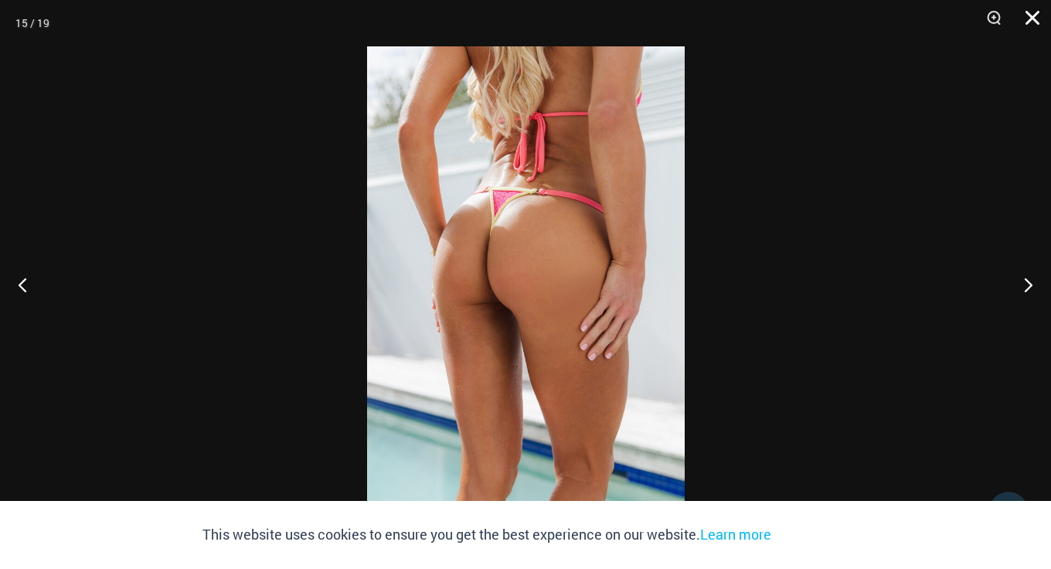
click at [1032, 19] on button "Close" at bounding box center [1027, 23] width 39 height 46
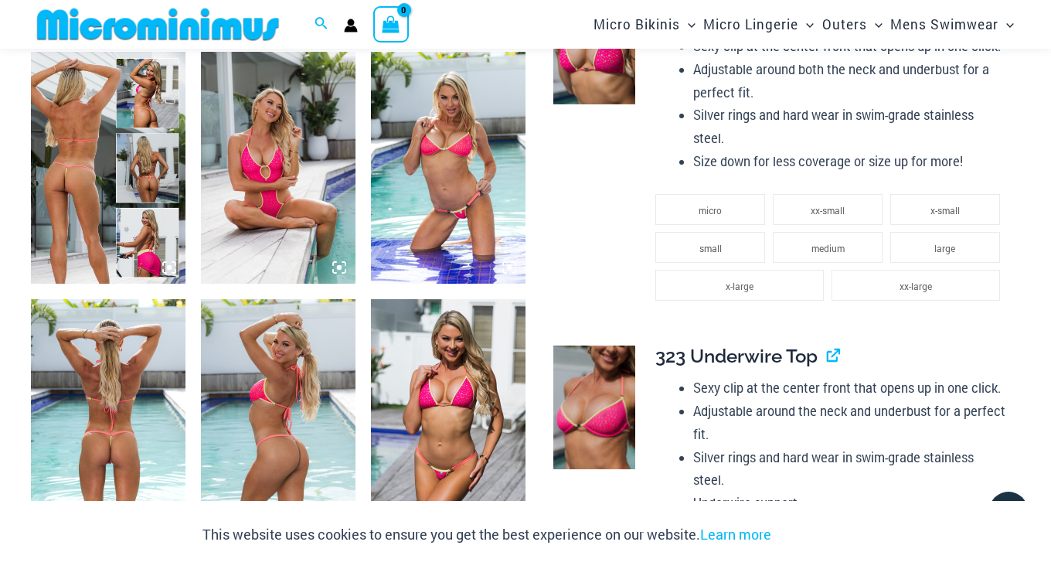
scroll to position [778, 0]
click at [600, 394] on img at bounding box center [594, 407] width 83 height 124
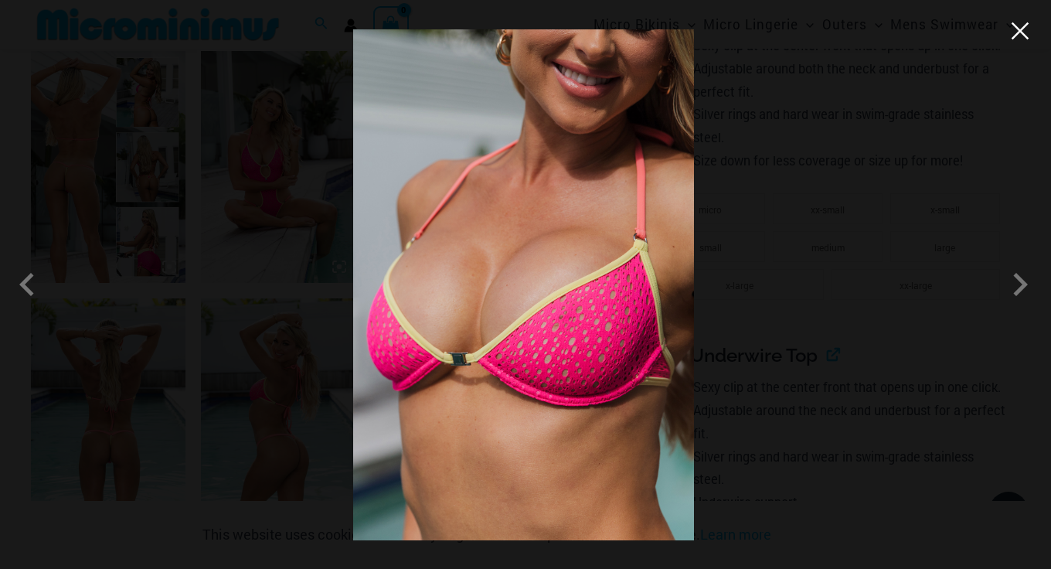
click at [1023, 32] on button "Close" at bounding box center [1020, 30] width 23 height 23
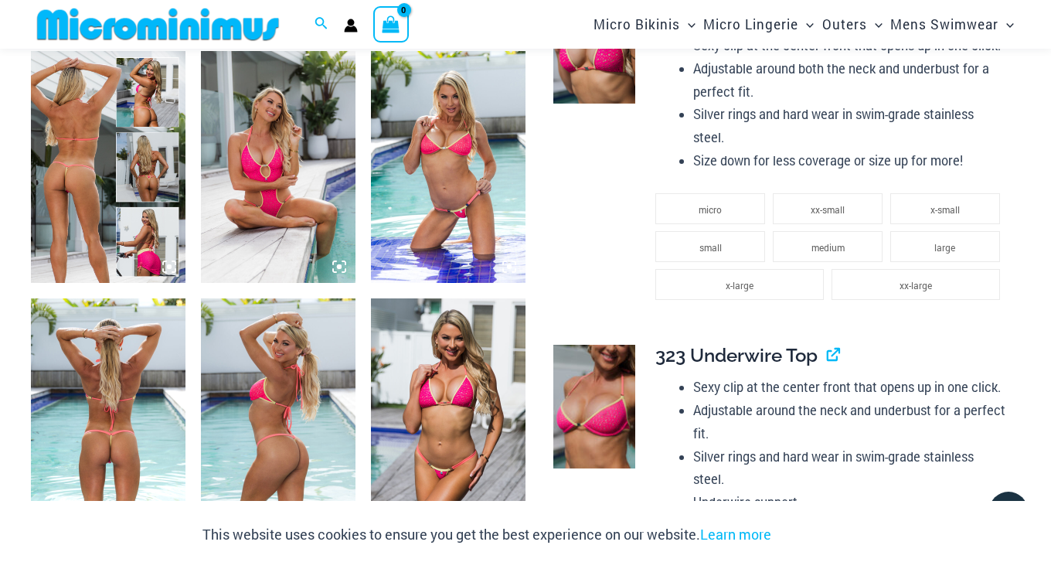
click at [436, 404] on img at bounding box center [448, 414] width 155 height 232
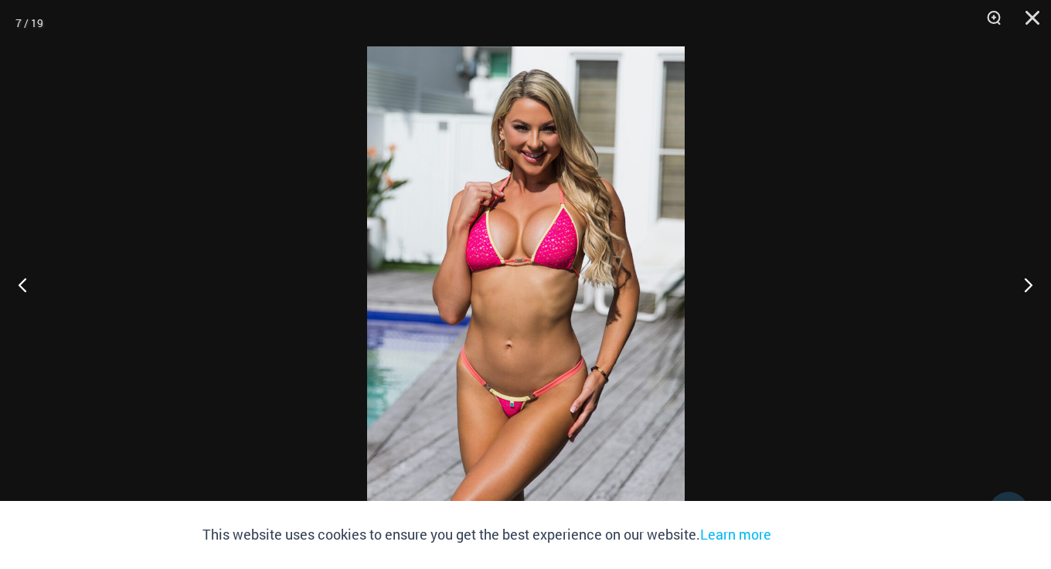
click at [540, 248] on img at bounding box center [526, 284] width 318 height 476
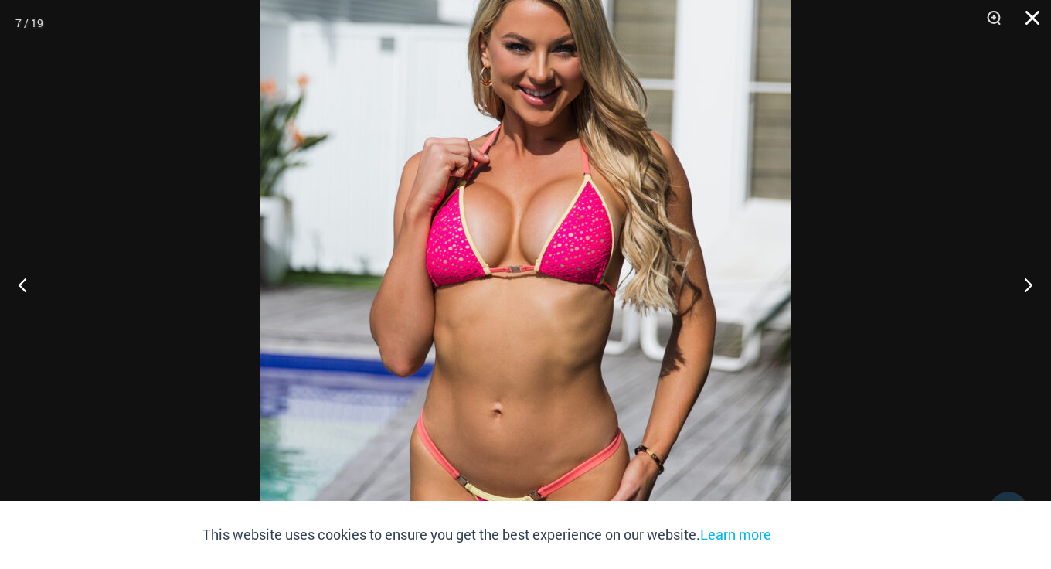
click at [1030, 16] on button "Close" at bounding box center [1027, 23] width 39 height 46
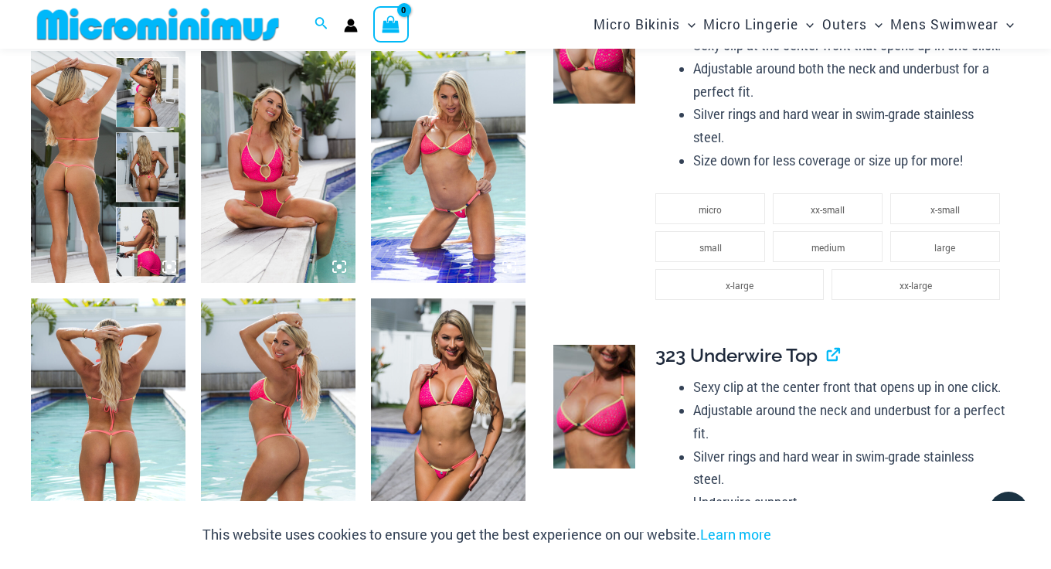
click at [440, 183] on img at bounding box center [448, 167] width 155 height 232
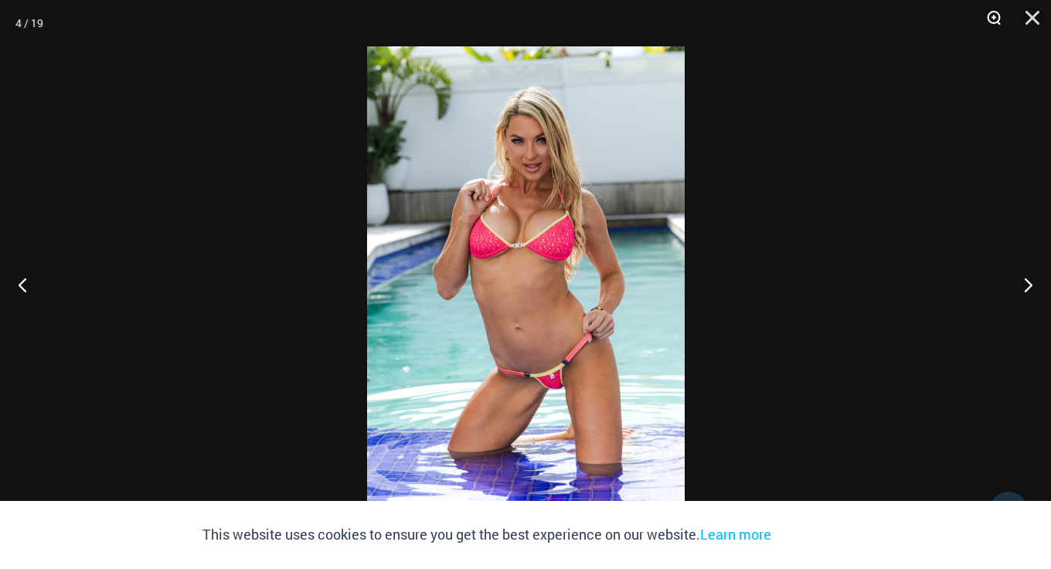
click at [992, 19] on button "Zoom" at bounding box center [988, 23] width 39 height 46
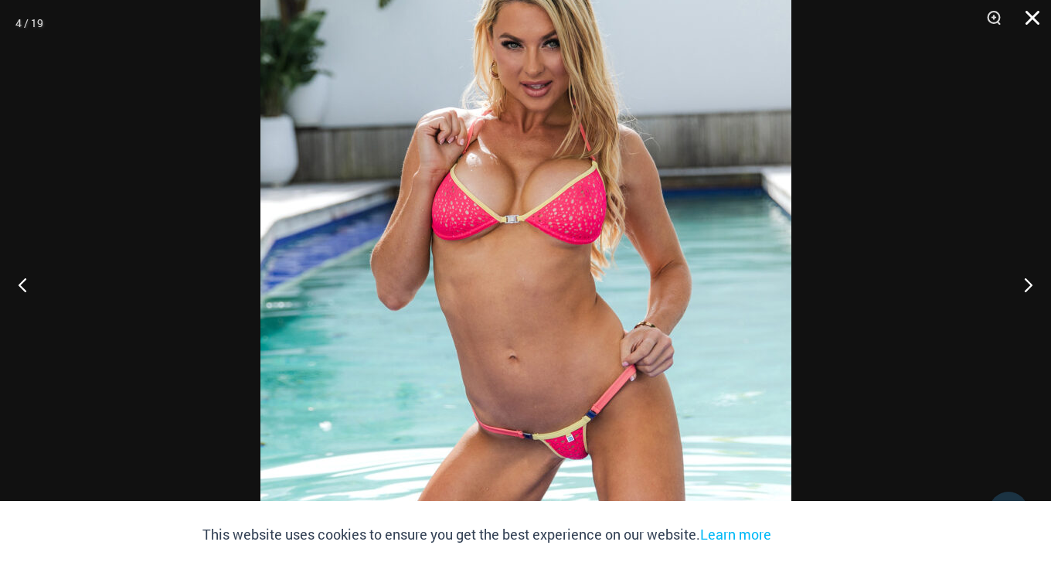
click at [1031, 15] on button "Close" at bounding box center [1027, 23] width 39 height 46
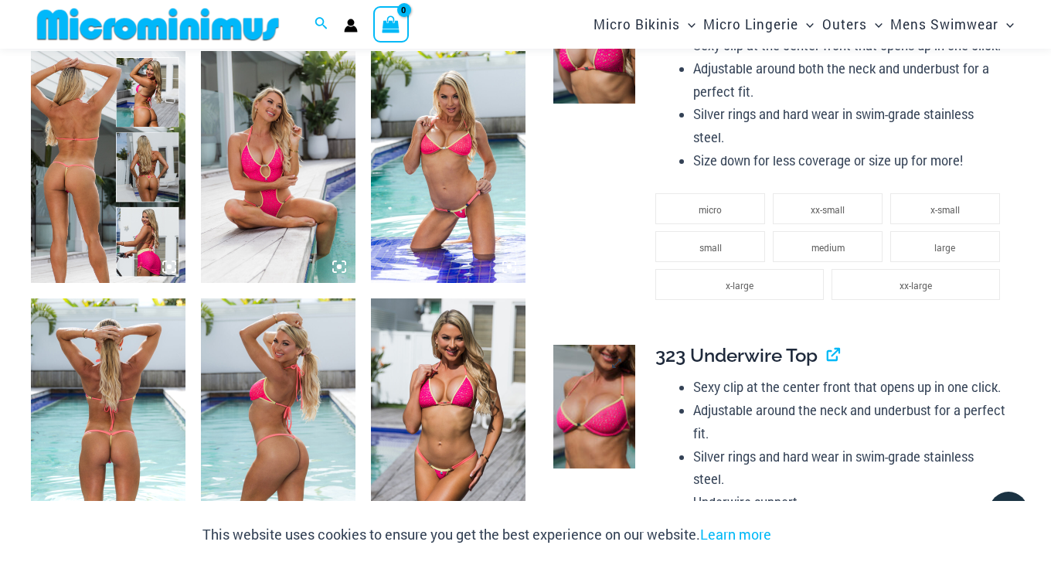
click at [608, 394] on img at bounding box center [594, 407] width 83 height 124
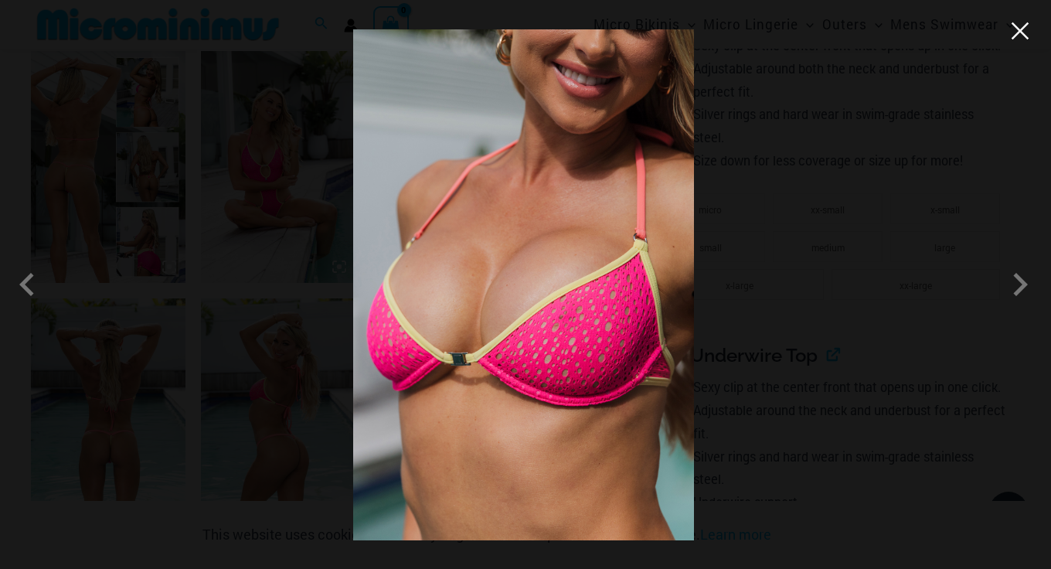
click at [1024, 41] on button "Close" at bounding box center [1020, 30] width 23 height 23
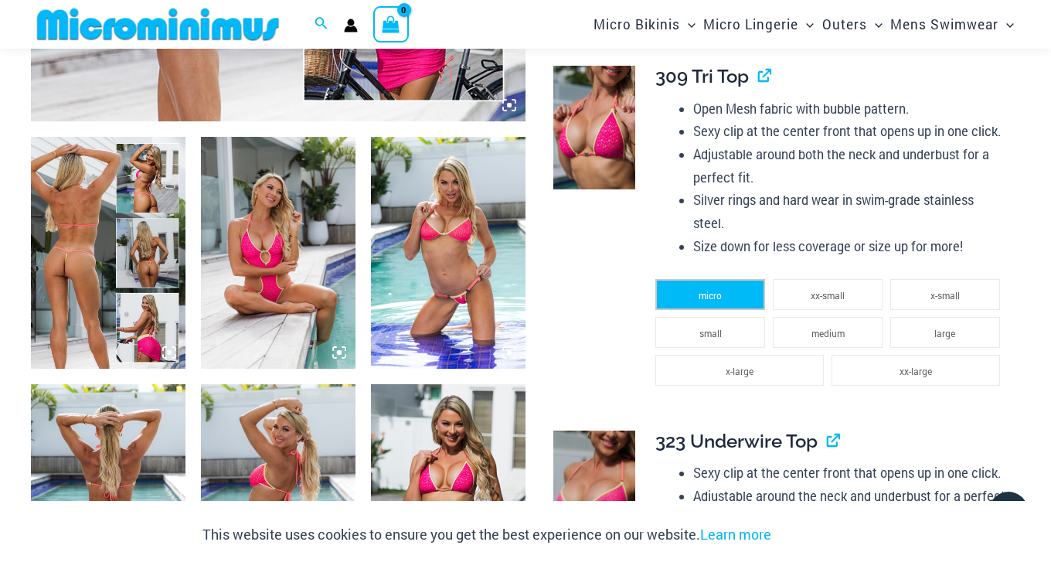
scroll to position [641, 0]
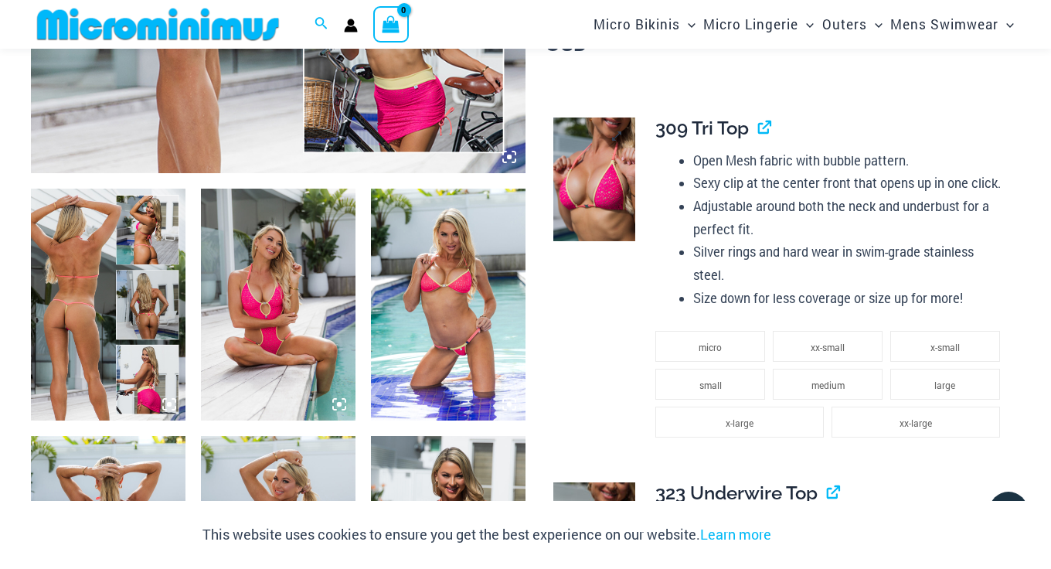
click at [584, 206] on img at bounding box center [594, 179] width 83 height 124
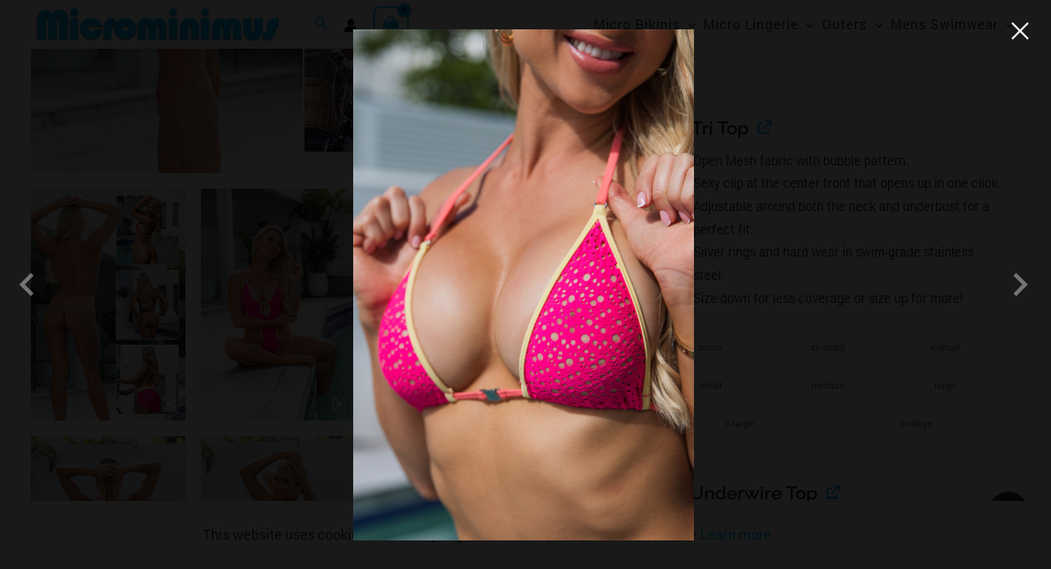
click at [1021, 31] on button "Close" at bounding box center [1020, 30] width 23 height 23
